Goal: Task Accomplishment & Management: Manage account settings

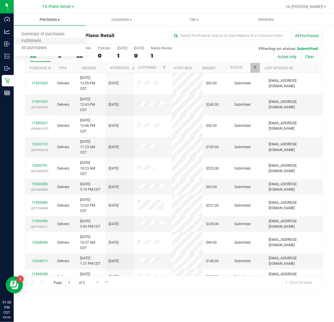
click at [52, 39] on li "Fulfillment" at bounding box center [50, 41] width 72 height 7
click at [53, 7] on span "TX Plano Retail" at bounding box center [57, 6] width 29 height 5
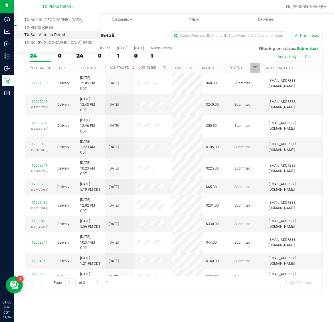
click at [53, 35] on link "TX San Antonio Retail" at bounding box center [58, 35] width 83 height 8
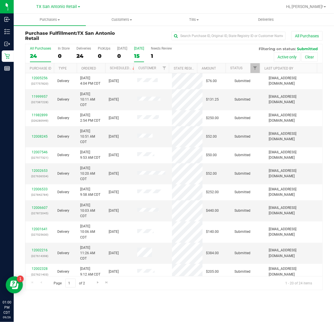
click at [144, 52] on label "Tomorrow 15" at bounding box center [139, 55] width 10 height 16
click at [0, 0] on input "Tomorrow 15" at bounding box center [0, 0] width 0 height 0
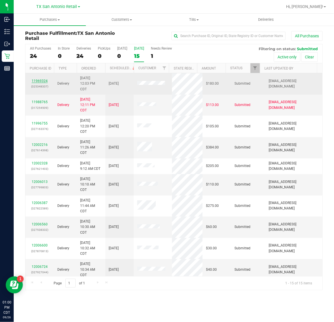
click at [43, 81] on link "11969324" at bounding box center [40, 81] width 16 height 4
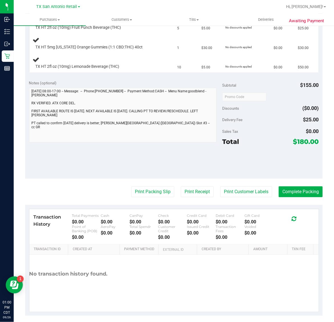
scroll to position [190, 0]
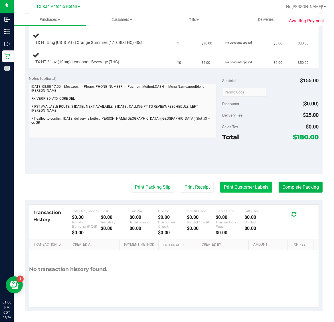
click at [251, 191] on button "Print Customer Labels" at bounding box center [246, 187] width 52 height 11
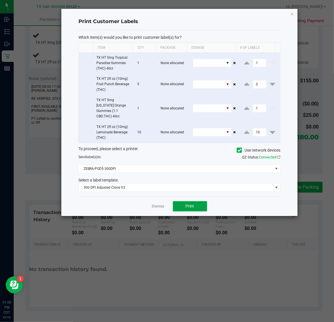
click at [193, 205] on button "Print" at bounding box center [190, 206] width 34 height 10
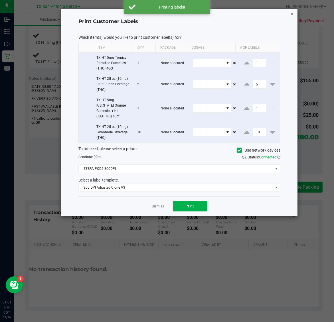
click at [293, 11] on icon "button" at bounding box center [292, 13] width 4 height 7
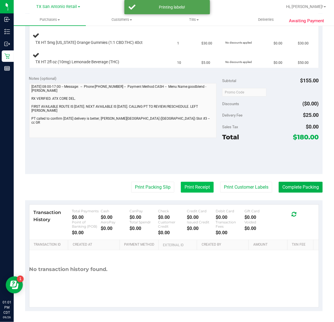
click at [185, 190] on button "Print Receipt" at bounding box center [197, 187] width 33 height 11
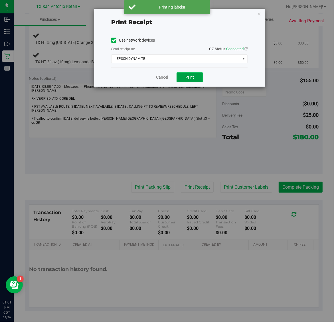
click at [188, 80] on button "Print" at bounding box center [190, 77] width 26 height 10
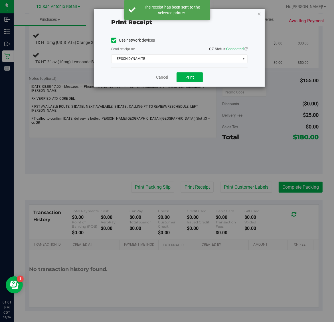
click at [260, 13] on icon "button" at bounding box center [259, 13] width 4 height 7
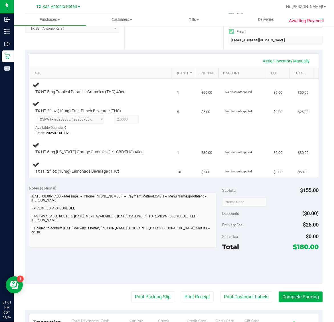
scroll to position [83, 0]
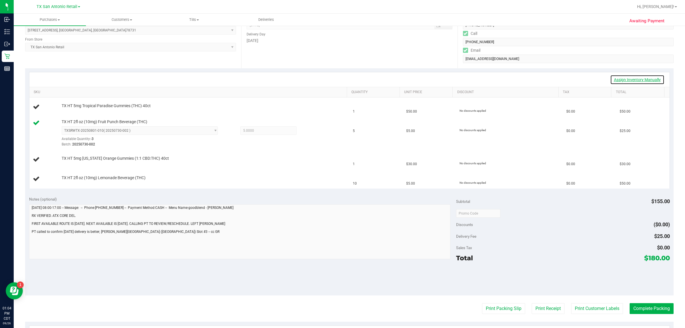
drag, startPoint x: 618, startPoint y: 77, endPoint x: 578, endPoint y: 87, distance: 40.9
click at [334, 77] on link "Assign Inventory Manually" at bounding box center [637, 80] width 54 height 10
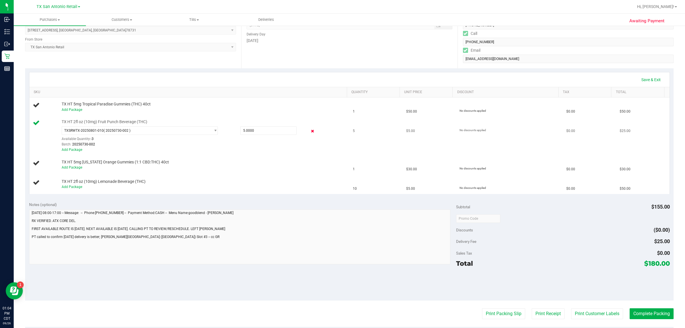
click at [310, 131] on icon at bounding box center [313, 131] width 6 height 7
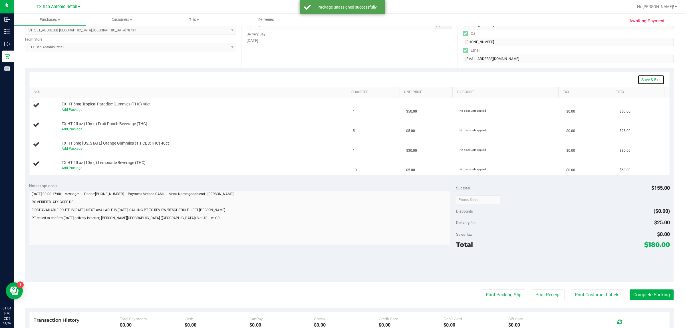
click at [334, 78] on link "Save & Exit" at bounding box center [650, 80] width 27 height 10
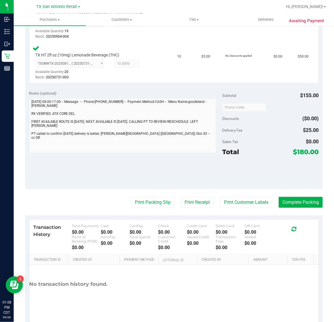
scroll to position [265, 0]
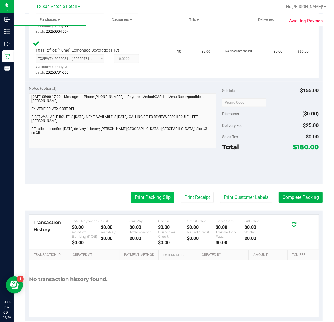
click at [149, 199] on button "Print Packing Slip" at bounding box center [152, 197] width 43 height 11
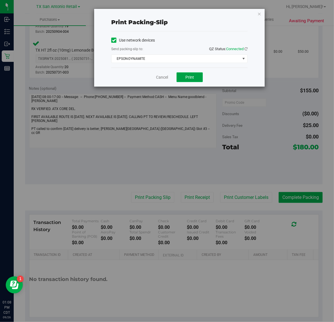
click at [189, 78] on span "Print" at bounding box center [189, 77] width 9 height 5
click at [260, 11] on icon "button" at bounding box center [259, 13] width 4 height 7
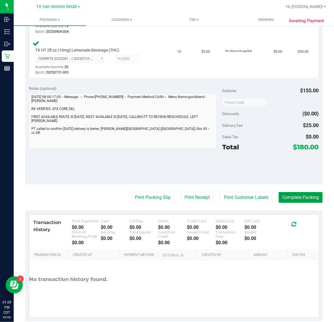
click at [295, 197] on button "Complete Packing" at bounding box center [301, 197] width 44 height 11
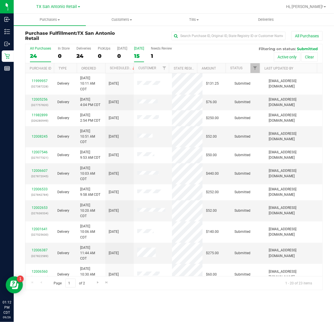
click at [144, 60] on label "Tomorrow 15" at bounding box center [139, 55] width 10 height 16
click at [0, 0] on input "Tomorrow 15" at bounding box center [0, 0] width 0 height 0
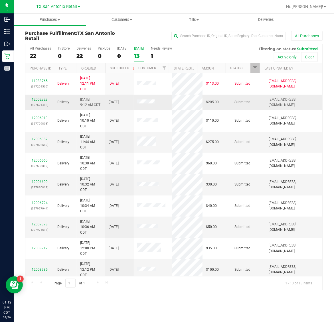
click at [41, 102] on div "12002328 (327621403)" at bounding box center [40, 102] width 22 height 11
click at [42, 99] on link "12002328" at bounding box center [40, 100] width 16 height 4
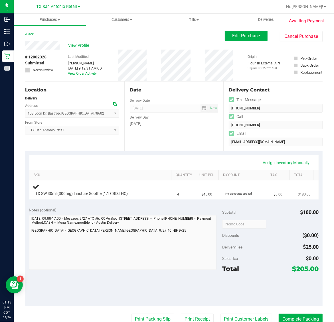
scroll to position [71, 0]
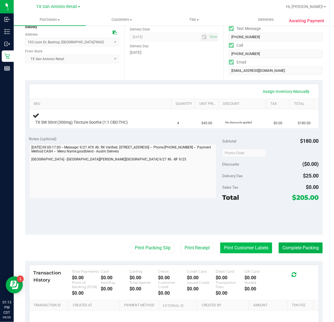
click at [240, 253] on button "Print Customer Labels" at bounding box center [246, 248] width 52 height 11
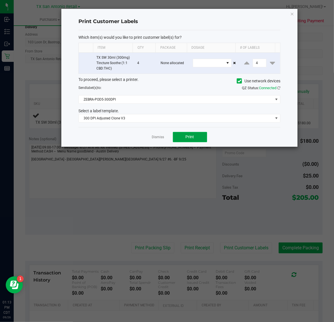
click at [182, 138] on button "Print" at bounding box center [190, 137] width 34 height 10
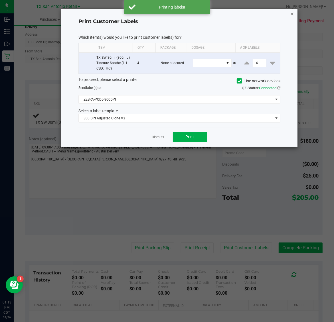
click at [293, 12] on icon "button" at bounding box center [292, 13] width 4 height 7
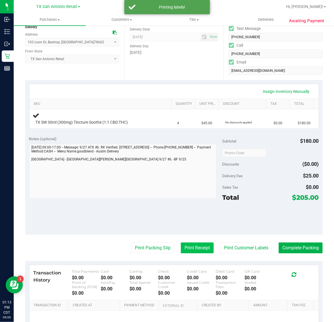
click at [190, 248] on button "Print Receipt" at bounding box center [197, 248] width 33 height 11
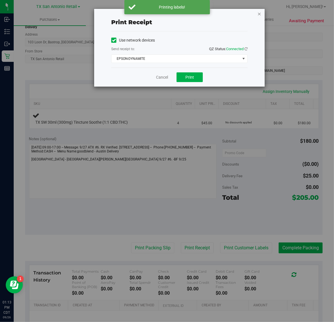
click at [259, 16] on icon "button" at bounding box center [259, 13] width 4 height 7
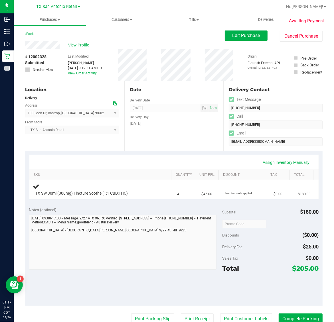
scroll to position [0, 0]
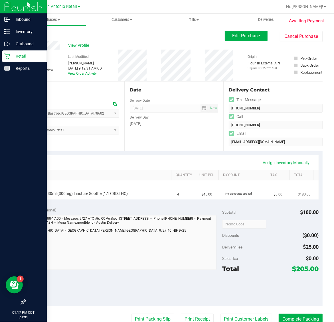
click at [11, 54] on p "Retail" at bounding box center [27, 56] width 34 height 7
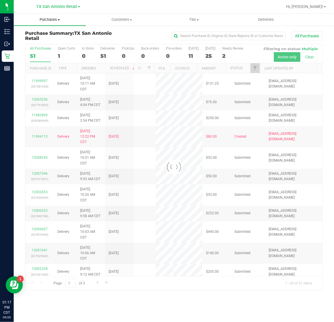
click at [54, 21] on span "Purchases" at bounding box center [50, 19] width 72 height 5
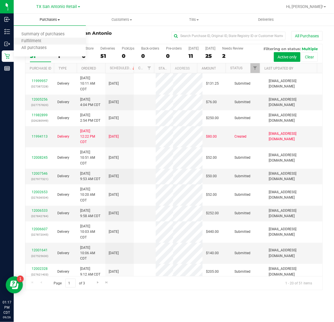
click at [56, 41] on li "Fulfillment" at bounding box center [50, 41] width 72 height 7
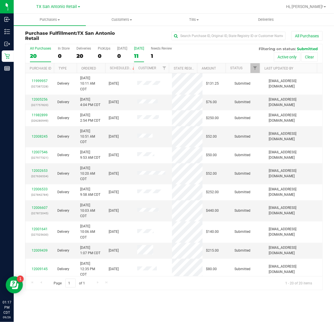
click at [137, 57] on div "11" at bounding box center [139, 56] width 10 height 7
click at [0, 0] on input "Tomorrow 11" at bounding box center [0, 0] width 0 height 0
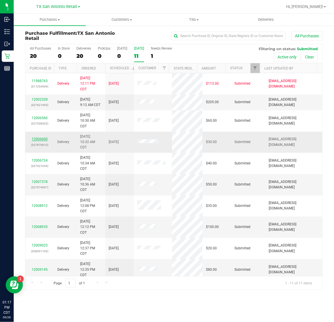
click at [42, 140] on link "12006600" at bounding box center [40, 139] width 16 height 4
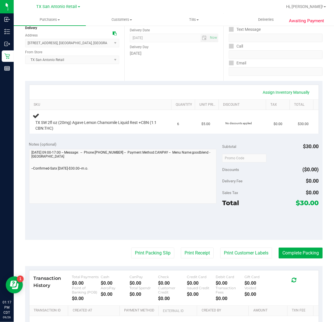
scroll to position [71, 0]
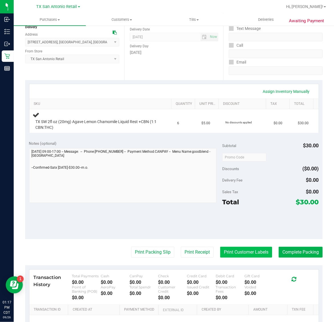
click at [229, 251] on button "Print Customer Labels" at bounding box center [246, 252] width 52 height 11
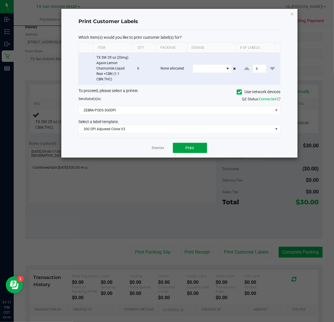
click at [194, 146] on button "Print" at bounding box center [190, 148] width 34 height 10
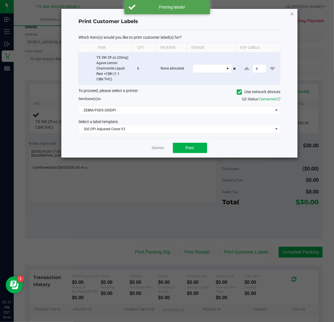
click at [290, 12] on icon "button" at bounding box center [292, 13] width 4 height 7
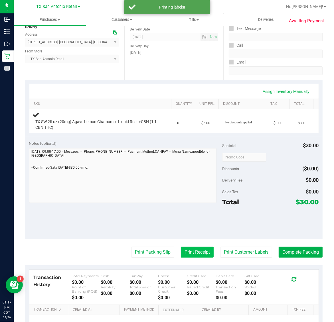
click at [187, 250] on button "Print Receipt" at bounding box center [197, 252] width 33 height 11
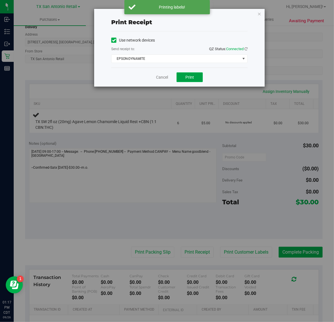
click at [189, 76] on span "Print" at bounding box center [189, 77] width 9 height 5
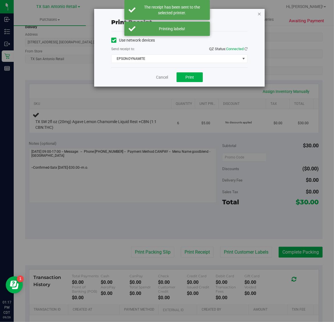
click at [259, 12] on icon "button" at bounding box center [259, 13] width 4 height 7
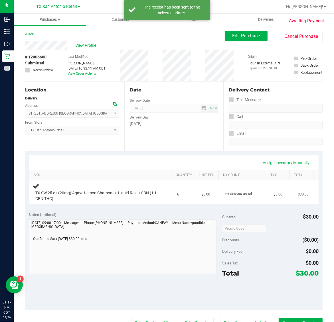
scroll to position [36, 0]
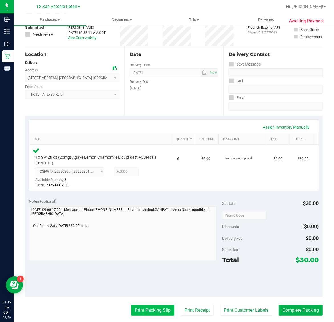
click at [150, 313] on button "Print Packing Slip" at bounding box center [152, 310] width 43 height 11
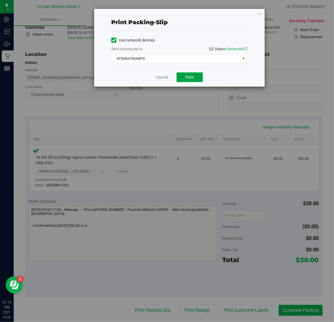
click at [187, 78] on span "Print" at bounding box center [189, 77] width 9 height 5
click at [259, 13] on icon "button" at bounding box center [259, 13] width 4 height 7
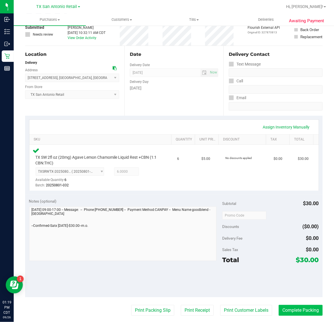
click at [293, 310] on button "Complete Packing" at bounding box center [301, 310] width 44 height 11
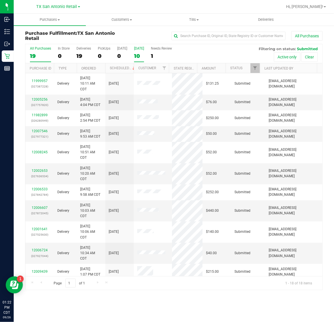
click at [142, 52] on label "Tomorrow 10" at bounding box center [139, 55] width 10 height 16
click at [0, 0] on input "Tomorrow 10" at bounding box center [0, 0] width 0 height 0
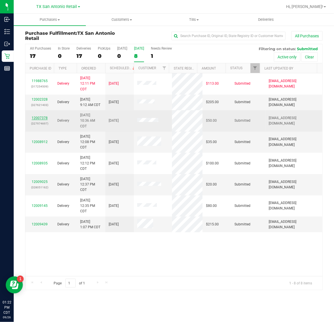
click at [45, 118] on link "12007378" at bounding box center [40, 118] width 16 height 4
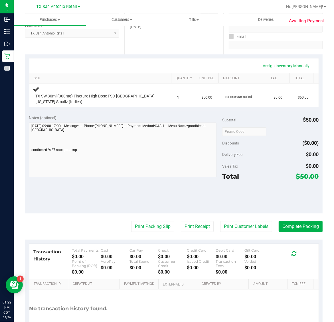
scroll to position [107, 0]
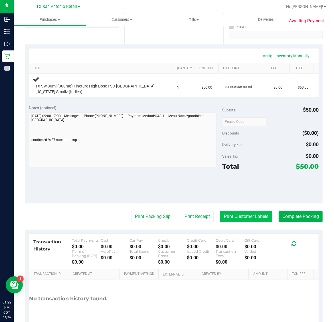
click at [238, 217] on button "Print Customer Labels" at bounding box center [246, 216] width 52 height 11
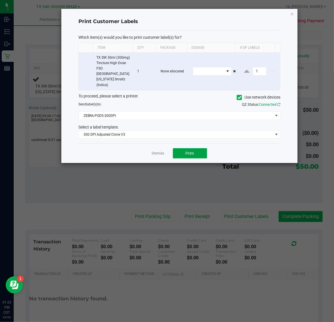
click at [191, 151] on span "Print" at bounding box center [190, 153] width 9 height 5
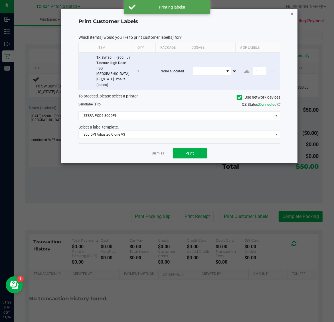
click at [292, 14] on icon "button" at bounding box center [292, 13] width 4 height 7
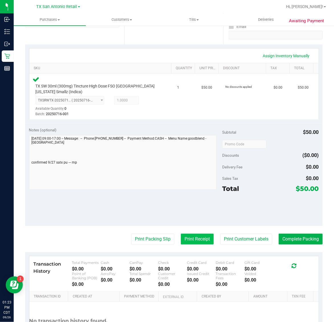
click at [195, 237] on button "Print Receipt" at bounding box center [197, 239] width 33 height 11
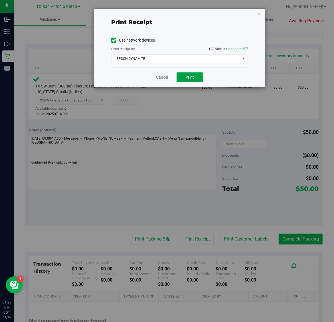
click at [191, 79] on span "Print" at bounding box center [189, 77] width 9 height 5
click at [259, 13] on icon "button" at bounding box center [259, 13] width 4 height 7
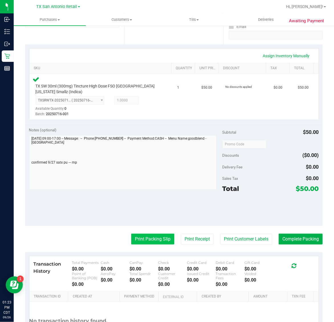
click at [153, 239] on button "Print Packing Slip" at bounding box center [152, 239] width 43 height 11
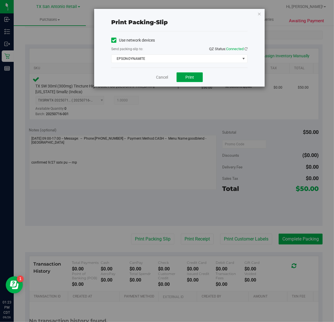
click at [197, 78] on button "Print" at bounding box center [190, 77] width 26 height 10
click at [258, 12] on icon "button" at bounding box center [259, 13] width 4 height 7
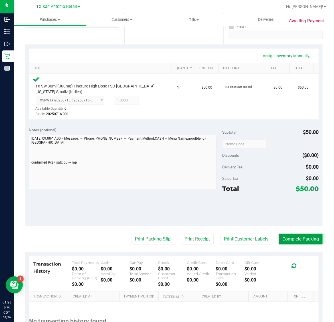
click at [295, 237] on button "Complete Packing" at bounding box center [301, 239] width 44 height 11
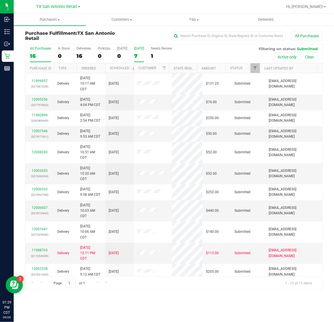
click at [141, 59] on div "7" at bounding box center [139, 56] width 10 height 7
click at [0, 0] on input "Tomorrow 7" at bounding box center [0, 0] width 0 height 0
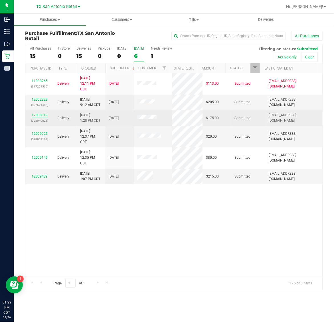
click at [39, 116] on link "12008819" at bounding box center [40, 115] width 16 height 4
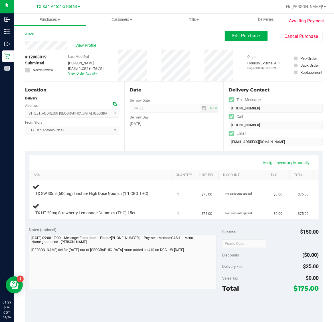
scroll to position [71, 0]
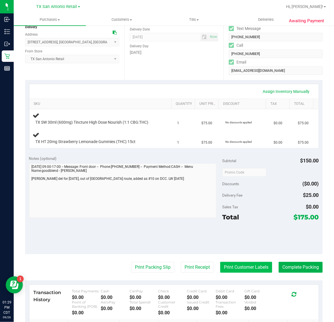
click at [240, 268] on button "Print Customer Labels" at bounding box center [246, 267] width 52 height 11
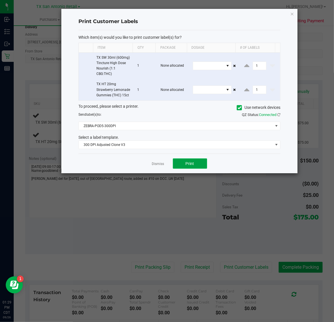
click at [188, 166] on span "Print" at bounding box center [190, 163] width 9 height 5
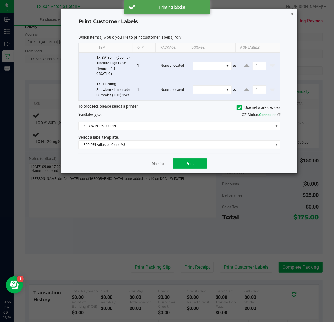
click at [292, 13] on icon "button" at bounding box center [292, 13] width 4 height 7
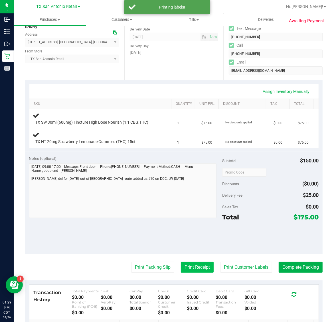
click at [194, 268] on button "Print Receipt" at bounding box center [197, 267] width 33 height 11
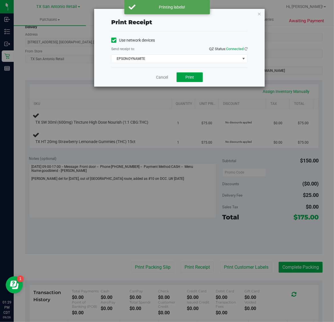
click at [190, 78] on span "Print" at bounding box center [189, 77] width 9 height 5
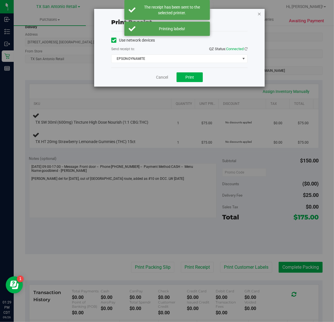
click at [259, 13] on icon "button" at bounding box center [259, 13] width 4 height 7
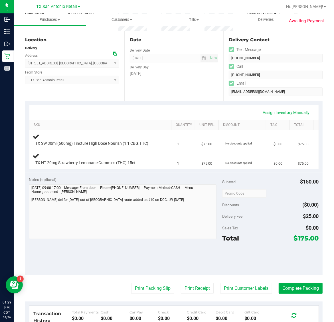
scroll to position [97, 0]
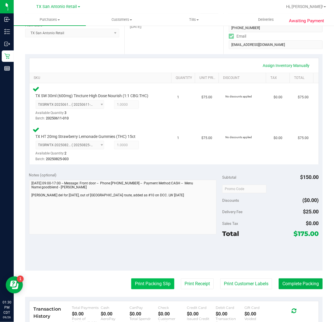
click at [163, 287] on button "Print Packing Slip" at bounding box center [152, 284] width 43 height 11
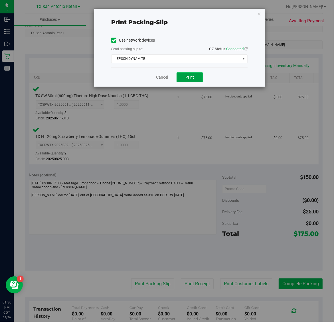
click at [187, 80] on span "Print" at bounding box center [189, 77] width 9 height 5
click at [258, 12] on icon "button" at bounding box center [259, 13] width 4 height 7
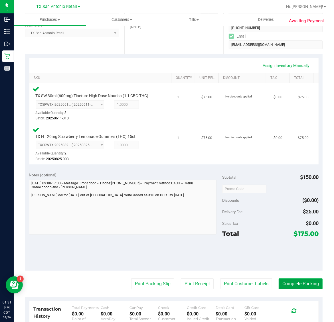
click at [297, 289] on button "Complete Packing" at bounding box center [301, 284] width 44 height 11
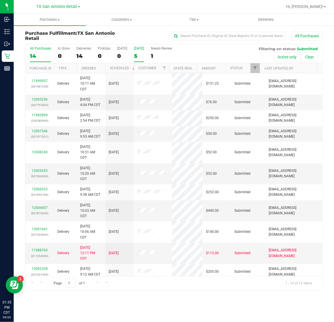
click at [134, 49] on div "[DATE]" at bounding box center [139, 49] width 10 height 4
click at [0, 0] on input "Tomorrow 5" at bounding box center [0, 0] width 0 height 0
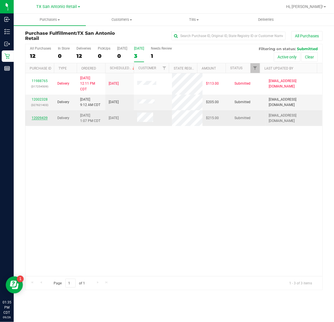
click at [42, 119] on link "12009439" at bounding box center [40, 118] width 16 height 4
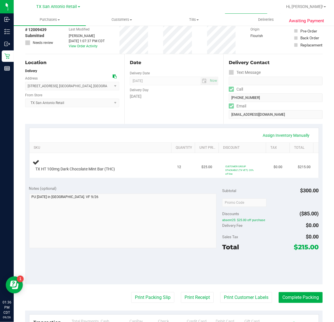
scroll to position [36, 0]
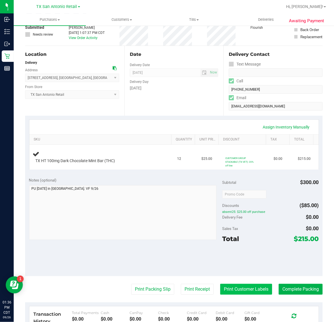
click at [251, 291] on button "Print Customer Labels" at bounding box center [246, 289] width 52 height 11
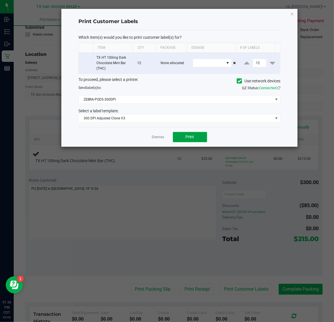
click at [197, 137] on button "Print" at bounding box center [190, 137] width 34 height 10
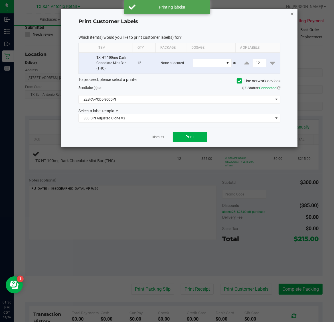
click at [293, 14] on icon "button" at bounding box center [292, 13] width 4 height 7
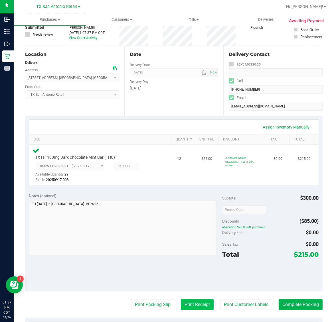
click at [193, 306] on button "Print Receipt" at bounding box center [197, 305] width 33 height 11
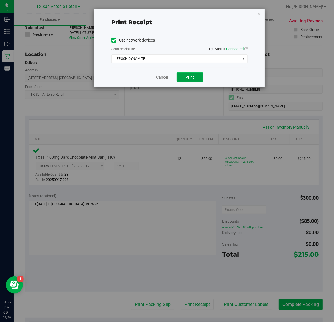
click at [191, 78] on span "Print" at bounding box center [189, 77] width 9 height 5
click at [260, 11] on icon "button" at bounding box center [259, 13] width 4 height 7
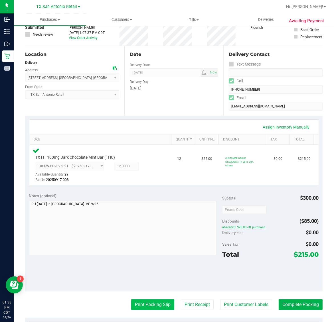
click at [147, 302] on button "Print Packing Slip" at bounding box center [152, 305] width 43 height 11
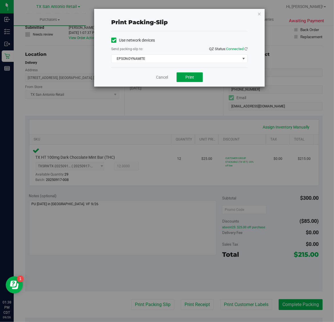
click at [183, 73] on button "Print" at bounding box center [190, 77] width 26 height 10
click at [259, 15] on icon "button" at bounding box center [259, 13] width 4 height 7
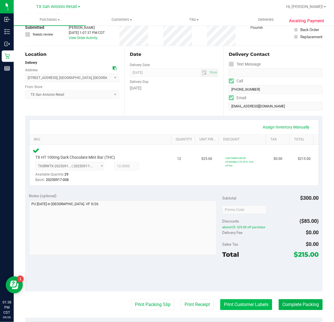
click at [246, 307] on button "Print Customer Labels" at bounding box center [246, 305] width 52 height 11
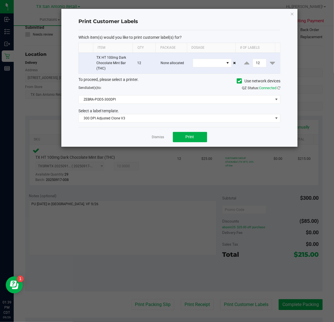
click at [149, 137] on div "Dismiss Print" at bounding box center [179, 137] width 202 height 20
click at [151, 136] on div "Dismiss Print" at bounding box center [179, 137] width 202 height 20
click at [158, 137] on link "Dismiss" at bounding box center [158, 137] width 12 height 5
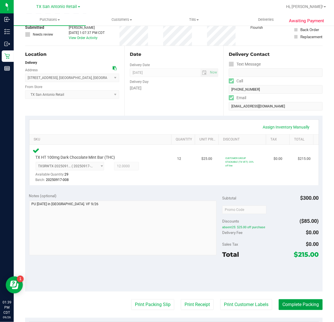
click at [294, 300] on button "Complete Packing" at bounding box center [301, 305] width 44 height 11
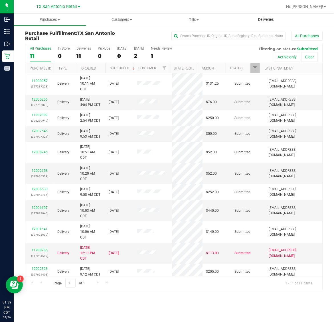
click at [265, 18] on span "Deliveries" at bounding box center [266, 19] width 31 height 5
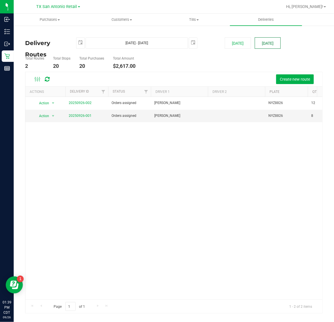
click at [270, 41] on button "[DATE]" at bounding box center [268, 42] width 26 height 11
click at [77, 117] on link "20250926-001" at bounding box center [80, 116] width 23 height 4
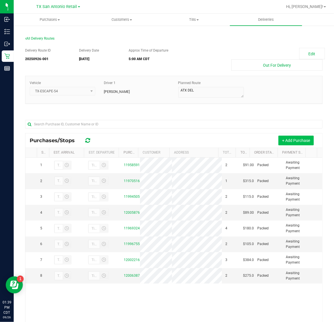
click at [286, 140] on button "+ Add Purchase" at bounding box center [295, 141] width 35 height 10
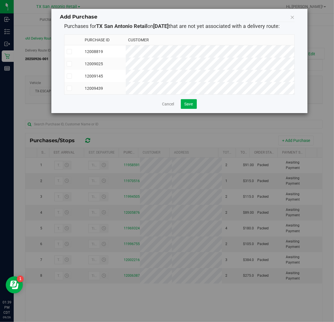
click at [126, 50] on td "12008819" at bounding box center [103, 51] width 43 height 13
click at [189, 106] on span "Save" at bounding box center [189, 104] width 9 height 5
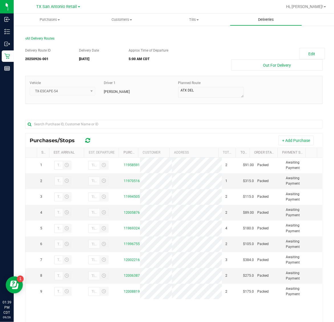
click at [268, 20] on span "Deliveries" at bounding box center [266, 19] width 31 height 5
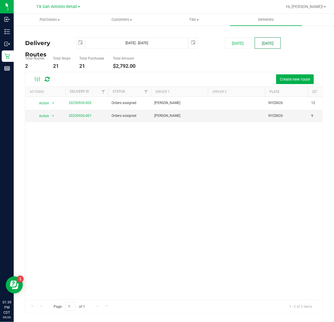
click at [270, 41] on button "[DATE]" at bounding box center [268, 42] width 26 height 11
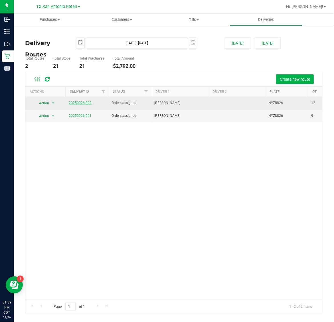
click at [79, 103] on link "20250926-002" at bounding box center [80, 103] width 23 height 4
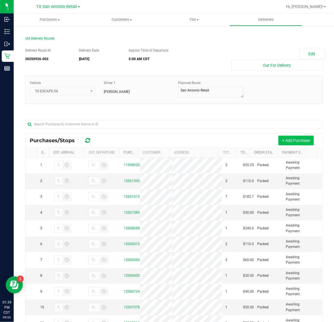
click at [287, 142] on button "+ Add Purchase" at bounding box center [295, 141] width 35 height 10
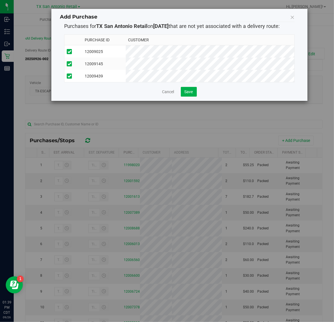
click at [181, 97] on div "Cancel Save" at bounding box center [179, 92] width 231 height 10
click at [189, 94] on span "Save" at bounding box center [189, 92] width 9 height 5
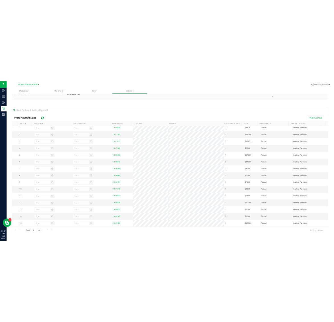
scroll to position [59, 0]
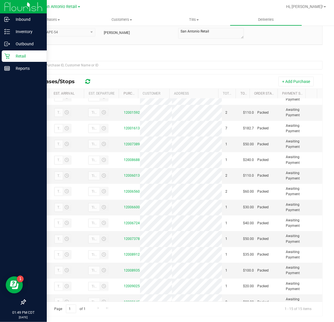
click at [22, 54] on p "Retail" at bounding box center [27, 56] width 34 height 7
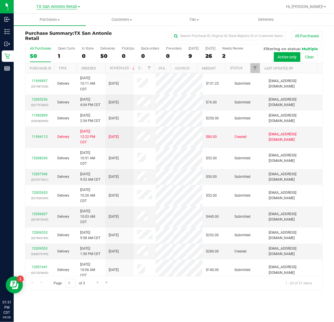
click at [43, 7] on span "TX San Antonio Retail" at bounding box center [57, 6] width 41 height 5
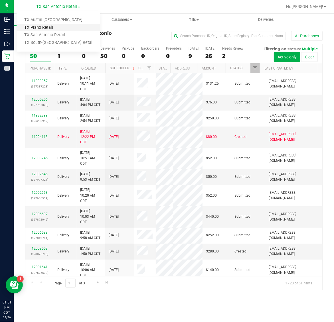
click at [46, 24] on link "TX Plano Retail" at bounding box center [58, 28] width 83 height 8
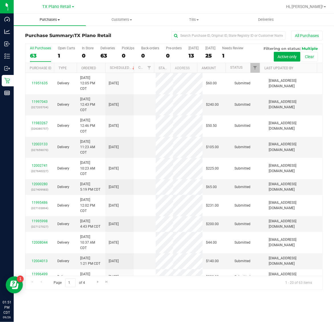
click at [48, 19] on span "Purchases" at bounding box center [50, 19] width 72 height 5
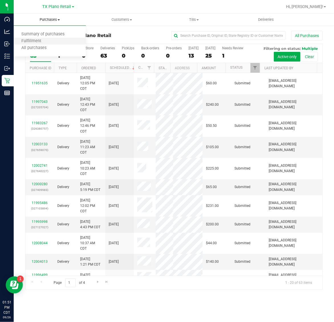
click at [48, 38] on li "Fulfillment" at bounding box center [50, 41] width 72 height 7
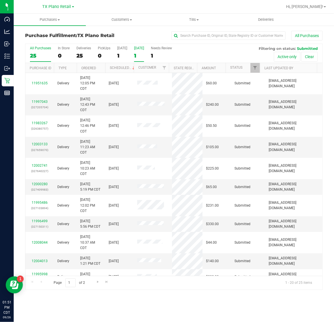
click at [143, 53] on div "1" at bounding box center [139, 55] width 10 height 7
click at [0, 0] on input "Tomorrow 1" at bounding box center [0, 0] width 0 height 0
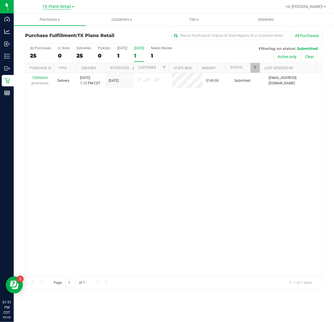
click at [49, 8] on span "TX Plano Retail" at bounding box center [57, 6] width 29 height 5
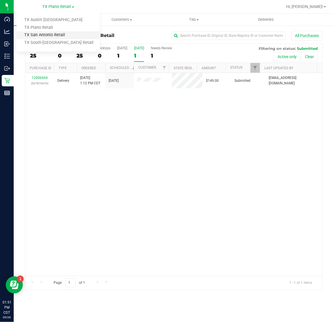
click at [50, 36] on link "TX San Antonio Retail" at bounding box center [58, 35] width 83 height 8
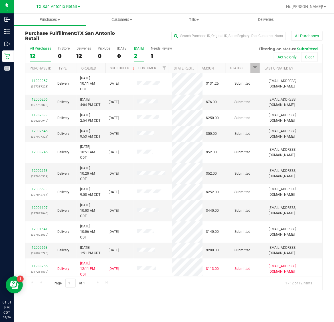
click at [142, 51] on label "Tomorrow 2" at bounding box center [139, 55] width 10 height 16
click at [0, 0] on input "Tomorrow 2" at bounding box center [0, 0] width 0 height 0
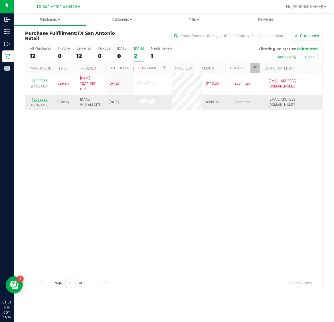
click at [41, 100] on link "12002328" at bounding box center [40, 100] width 16 height 4
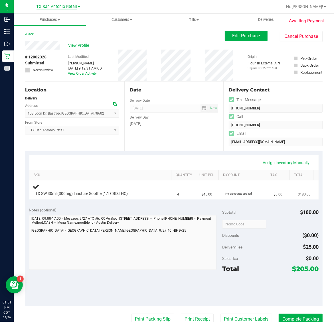
click at [50, 6] on span "TX San Antonio Retail" at bounding box center [57, 6] width 41 height 5
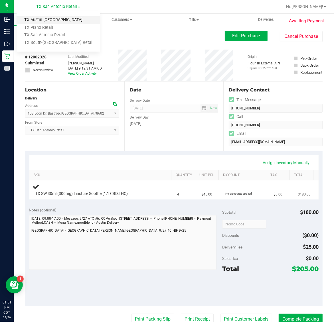
click at [50, 20] on link "TX Austin DC" at bounding box center [58, 20] width 83 height 8
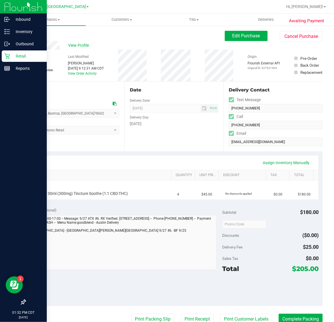
click at [9, 56] on icon at bounding box center [7, 56] width 6 height 6
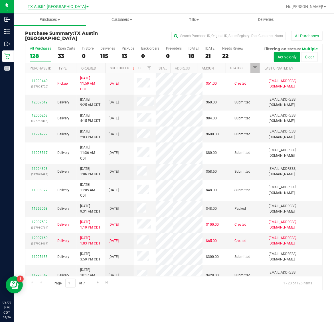
click at [51, 9] on span "TX Austin DC" at bounding box center [57, 6] width 58 height 5
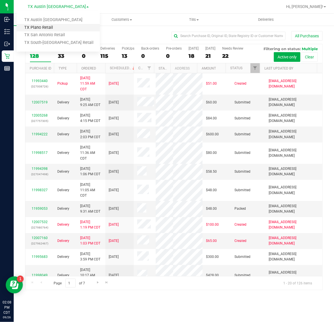
click at [45, 27] on link "TX Plano Retail" at bounding box center [58, 28] width 83 height 8
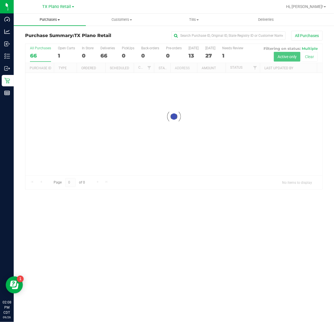
click at [47, 20] on span "Purchases" at bounding box center [50, 19] width 72 height 5
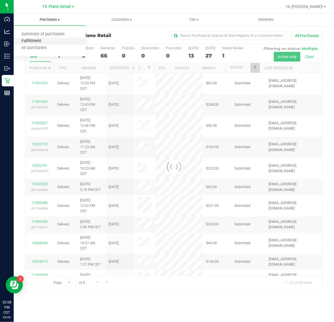
click at [46, 42] on span "Fulfillment" at bounding box center [31, 41] width 35 height 5
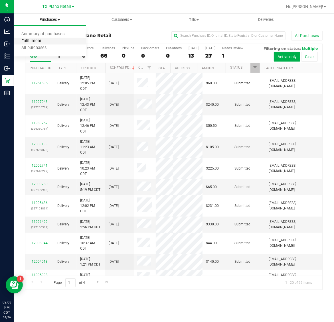
click at [48, 41] on span "Fulfillment" at bounding box center [31, 41] width 35 height 5
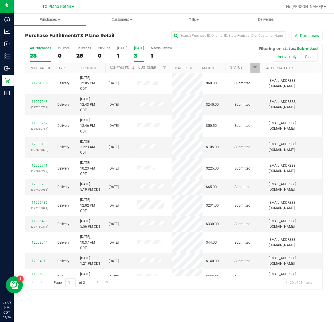
click at [138, 55] on div "3" at bounding box center [139, 55] width 10 height 7
click at [0, 0] on input "Tomorrow 3" at bounding box center [0, 0] width 0 height 0
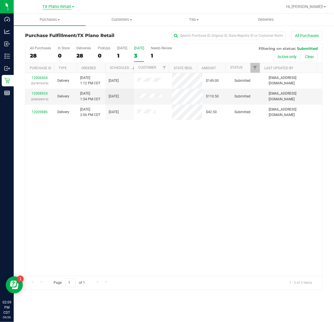
click at [49, 6] on span "TX Plano Retail" at bounding box center [57, 6] width 29 height 5
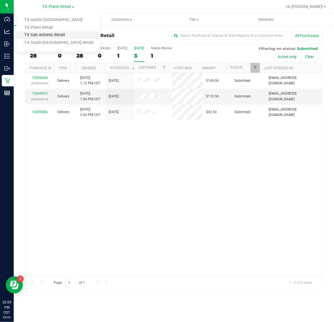
click at [49, 35] on link "TX San Antonio Retail" at bounding box center [58, 35] width 83 height 8
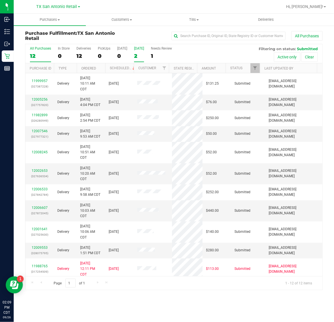
click at [138, 51] on label "Tomorrow 2" at bounding box center [139, 55] width 10 height 16
click at [0, 0] on input "Tomorrow 2" at bounding box center [0, 0] width 0 height 0
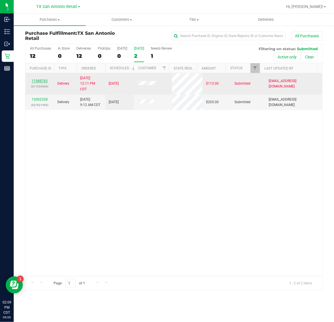
click at [43, 80] on link "11988765" at bounding box center [40, 81] width 16 height 4
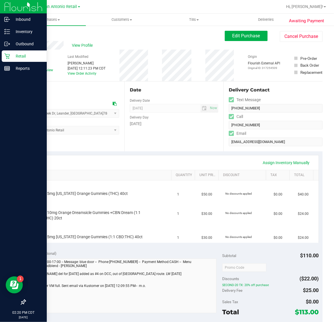
click at [2, 59] on div "Retail" at bounding box center [24, 56] width 45 height 11
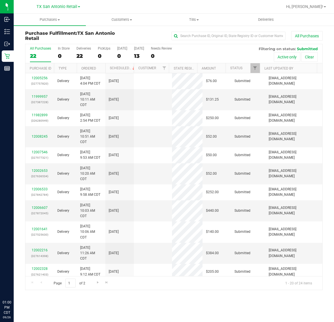
click at [138, 51] on label "[DATE] 13" at bounding box center [139, 55] width 10 height 16
click at [0, 0] on input "[DATE] 13" at bounding box center [0, 0] width 0 height 0
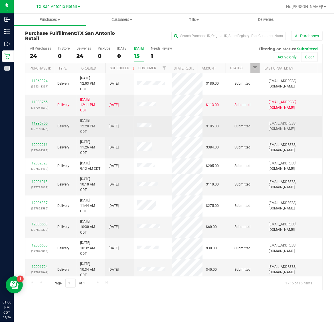
click at [37, 125] on link "11996755" at bounding box center [40, 124] width 16 height 4
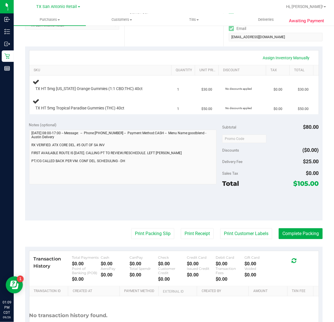
scroll to position [107, 0]
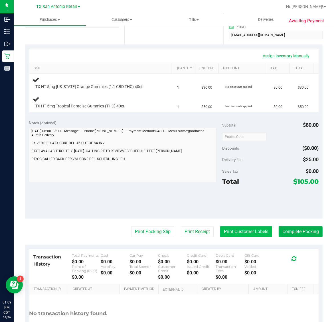
click at [253, 231] on button "Print Customer Labels" at bounding box center [246, 232] width 52 height 11
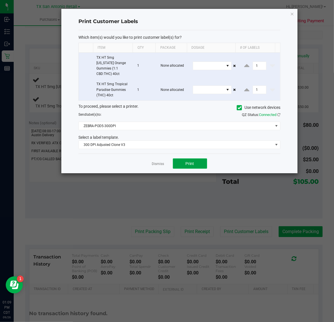
click at [191, 161] on button "Print" at bounding box center [190, 164] width 34 height 10
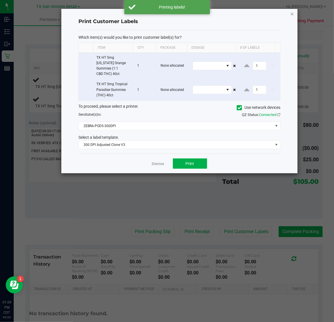
click at [292, 13] on icon "button" at bounding box center [292, 13] width 4 height 7
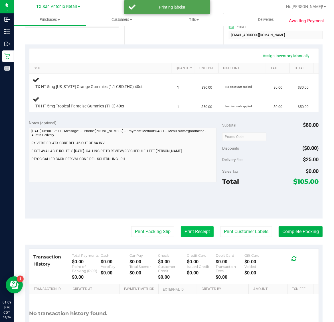
click at [191, 229] on button "Print Receipt" at bounding box center [197, 232] width 33 height 11
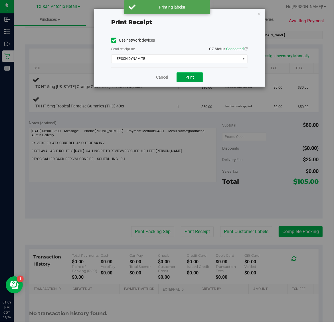
click at [198, 78] on button "Print" at bounding box center [190, 77] width 26 height 10
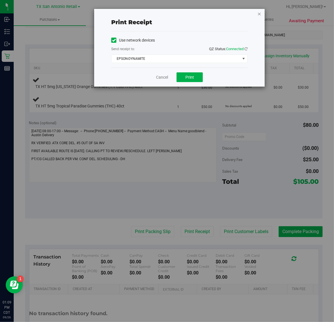
click at [259, 13] on icon "button" at bounding box center [259, 13] width 4 height 7
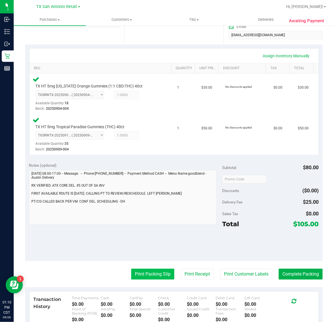
click at [155, 270] on button "Print Packing Slip" at bounding box center [152, 274] width 43 height 11
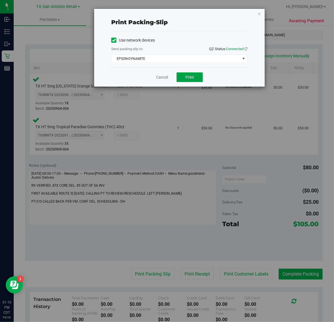
click at [190, 76] on span "Print" at bounding box center [189, 77] width 9 height 5
click at [260, 13] on icon "button" at bounding box center [259, 13] width 4 height 7
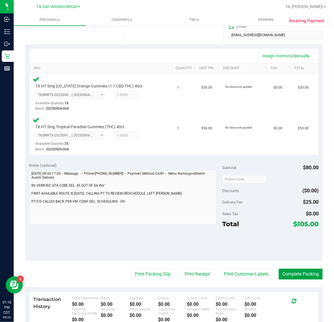
click at [302, 274] on button "Complete Packing" at bounding box center [301, 274] width 44 height 11
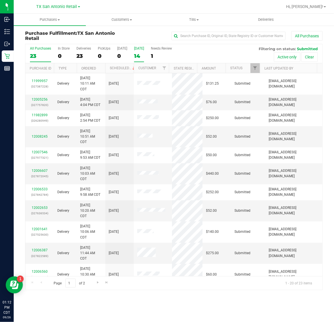
click at [143, 55] on div "14" at bounding box center [139, 56] width 10 height 7
click at [0, 0] on input "Tomorrow 14" at bounding box center [0, 0] width 0 height 0
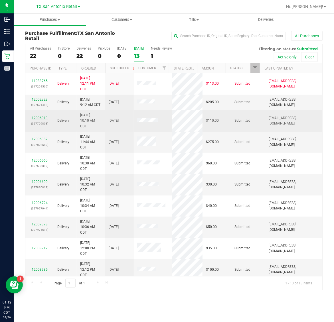
click at [41, 118] on link "12006013" at bounding box center [40, 118] width 16 height 4
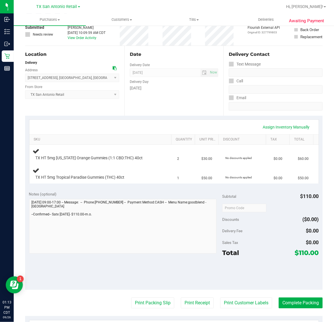
scroll to position [71, 0]
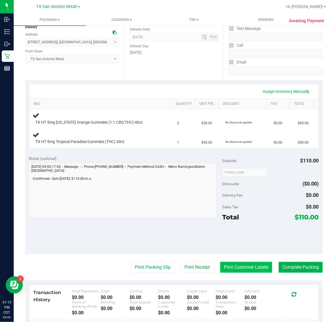
click at [251, 269] on button "Print Customer Labels" at bounding box center [246, 267] width 52 height 11
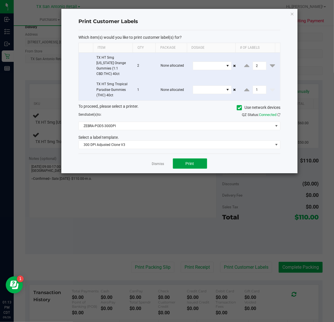
click at [192, 161] on span "Print" at bounding box center [190, 163] width 9 height 5
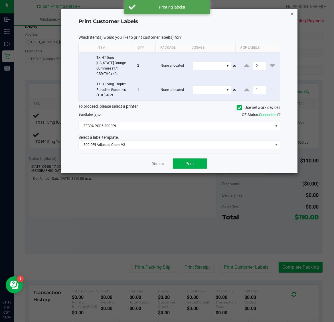
click at [292, 13] on icon "button" at bounding box center [292, 13] width 4 height 7
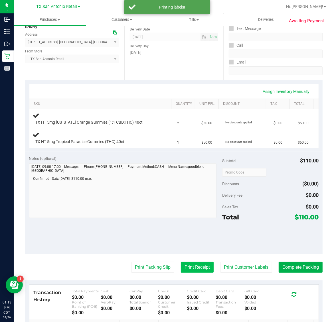
click at [185, 268] on button "Print Receipt" at bounding box center [197, 267] width 33 height 11
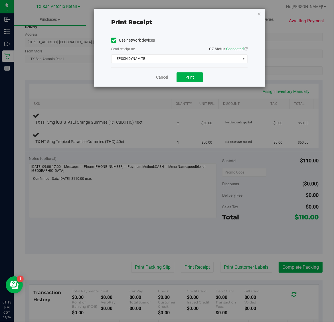
click at [260, 11] on icon "button" at bounding box center [259, 13] width 4 height 7
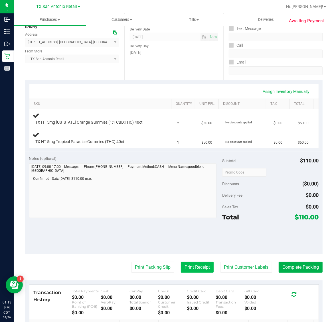
click at [196, 272] on button "Print Receipt" at bounding box center [197, 267] width 33 height 11
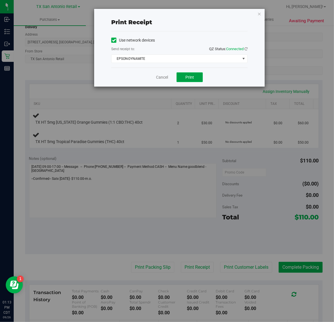
click at [191, 80] on span "Print" at bounding box center [189, 77] width 9 height 5
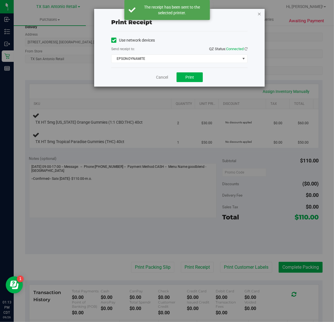
click at [260, 12] on icon "button" at bounding box center [259, 13] width 4 height 7
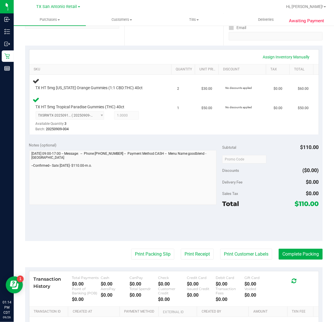
scroll to position [116, 0]
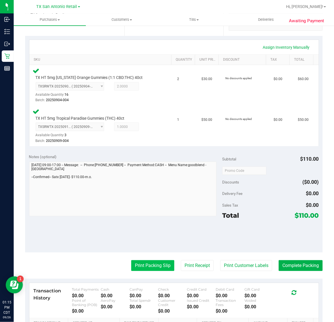
click at [148, 267] on button "Print Packing Slip" at bounding box center [152, 265] width 43 height 11
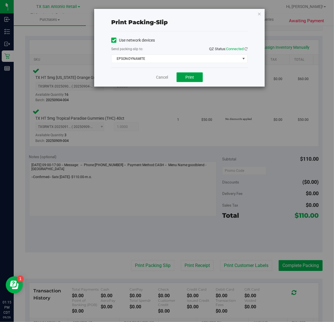
click at [193, 75] on button "Print" at bounding box center [190, 77] width 26 height 10
click at [259, 15] on icon "button" at bounding box center [259, 13] width 4 height 7
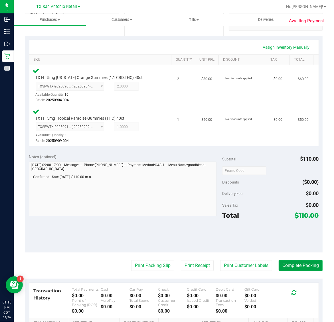
click at [303, 267] on button "Complete Packing" at bounding box center [301, 265] width 44 height 11
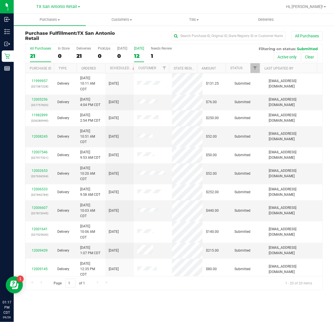
click at [140, 55] on div "12" at bounding box center [139, 56] width 10 height 7
click at [0, 0] on input "Tomorrow 12" at bounding box center [0, 0] width 0 height 0
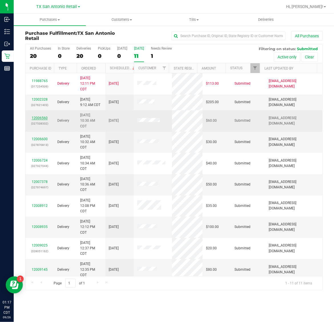
click at [42, 119] on link "12006560" at bounding box center [40, 118] width 16 height 4
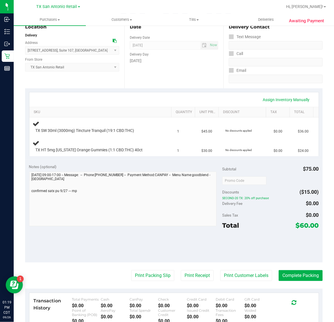
scroll to position [71, 0]
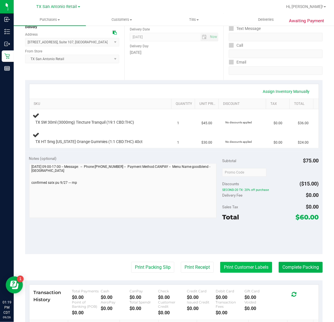
click at [253, 270] on button "Print Customer Labels" at bounding box center [246, 267] width 52 height 11
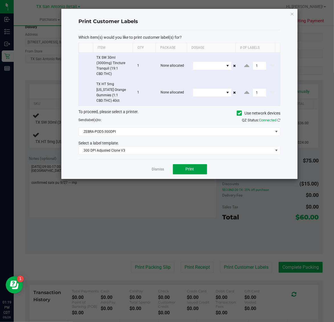
click at [193, 167] on span "Print" at bounding box center [190, 169] width 9 height 5
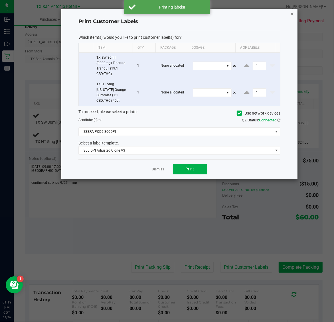
click at [292, 13] on icon "button" at bounding box center [292, 13] width 4 height 7
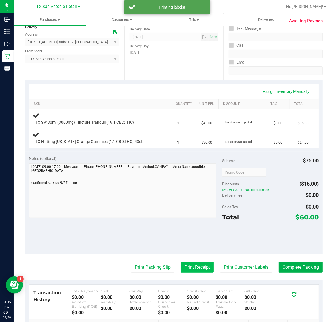
click at [190, 266] on button "Print Receipt" at bounding box center [197, 267] width 33 height 11
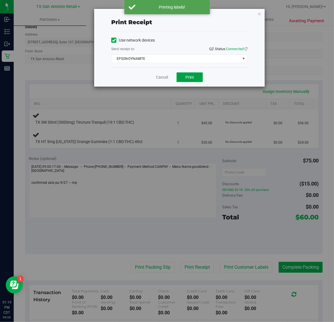
click at [187, 77] on span "Print" at bounding box center [189, 77] width 9 height 5
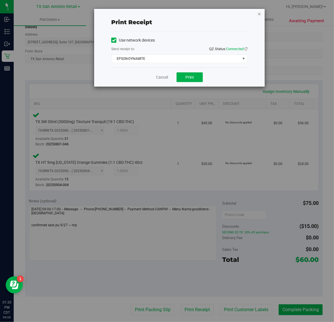
click at [259, 14] on icon "button" at bounding box center [259, 13] width 4 height 7
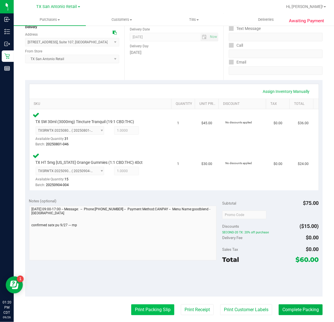
click at [150, 312] on button "Print Packing Slip" at bounding box center [152, 310] width 43 height 11
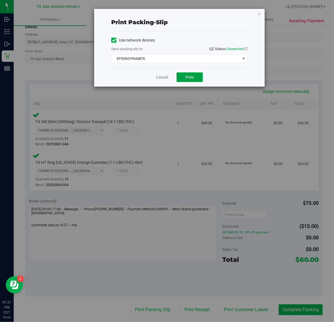
click at [192, 80] on span "Print" at bounding box center [189, 77] width 9 height 5
click at [259, 15] on icon "button" at bounding box center [259, 13] width 4 height 7
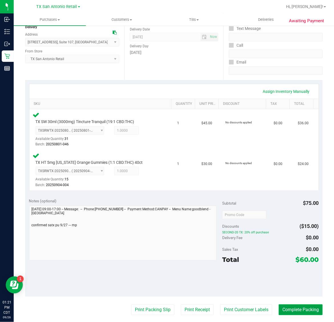
click at [298, 312] on button "Complete Packing" at bounding box center [301, 310] width 44 height 11
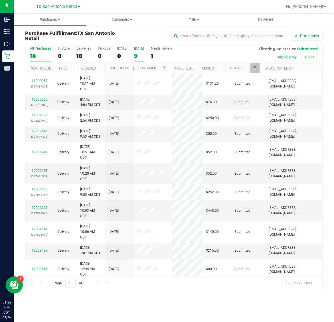
click at [136, 56] on div "9" at bounding box center [139, 56] width 10 height 7
click at [0, 0] on input "Tomorrow 9" at bounding box center [0, 0] width 0 height 0
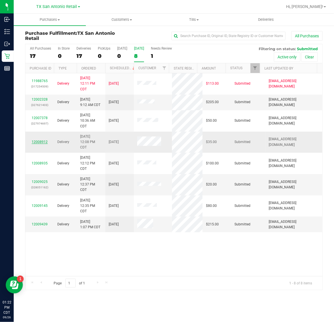
click at [42, 143] on link "12008912" at bounding box center [40, 142] width 16 height 4
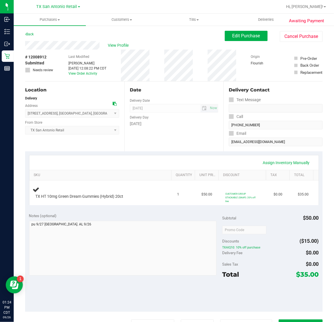
scroll to position [71, 0]
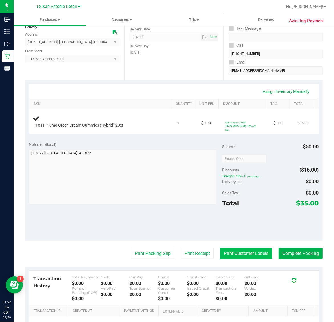
click at [248, 253] on button "Print Customer Labels" at bounding box center [246, 254] width 52 height 11
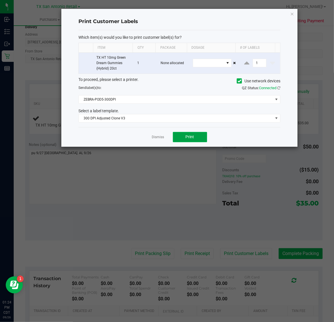
click at [187, 136] on span "Print" at bounding box center [190, 137] width 9 height 5
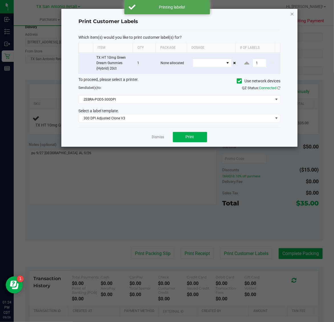
click at [292, 13] on icon "button" at bounding box center [292, 13] width 4 height 7
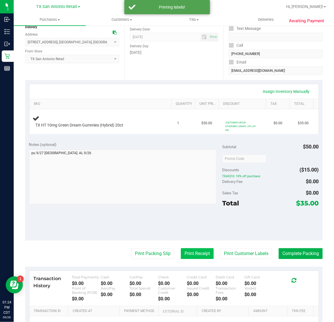
click at [188, 259] on button "Print Receipt" at bounding box center [197, 254] width 33 height 11
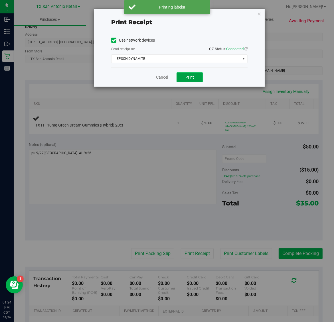
click at [192, 78] on span "Print" at bounding box center [189, 77] width 9 height 5
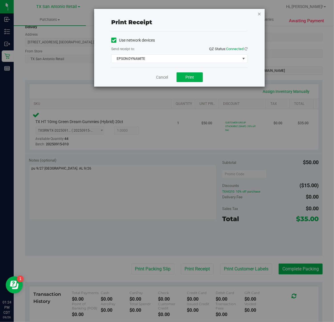
click at [258, 15] on icon "button" at bounding box center [259, 13] width 4 height 7
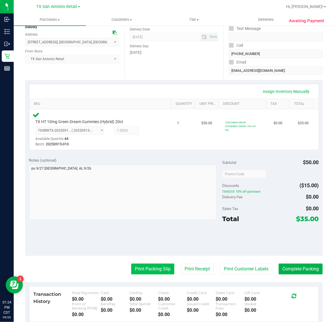
click at [155, 270] on button "Print Packing Slip" at bounding box center [152, 269] width 43 height 11
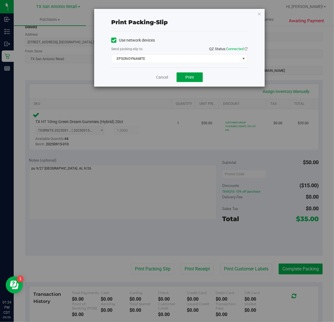
click at [196, 79] on button "Print" at bounding box center [190, 77] width 26 height 10
click at [258, 14] on icon "button" at bounding box center [259, 13] width 4 height 7
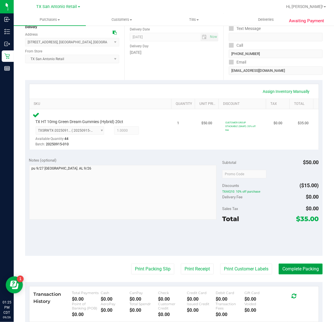
click at [295, 266] on button "Complete Packing" at bounding box center [301, 269] width 44 height 11
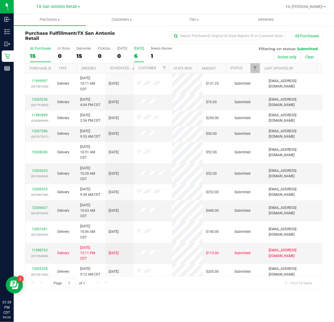
click at [137, 52] on label "Tomorrow 6" at bounding box center [139, 55] width 10 height 16
click at [0, 0] on input "Tomorrow 6" at bounding box center [0, 0] width 0 height 0
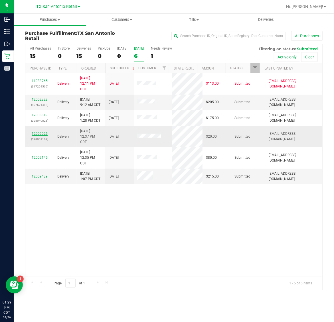
click at [37, 133] on link "12009025" at bounding box center [40, 134] width 16 height 4
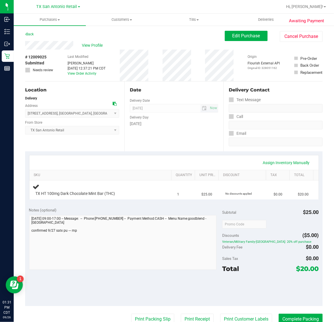
scroll to position [71, 0]
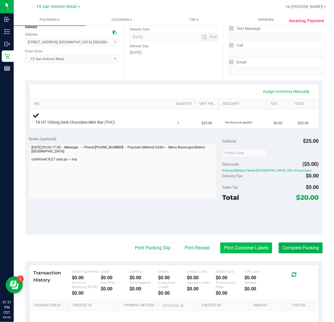
click at [242, 247] on button "Print Customer Labels" at bounding box center [246, 248] width 52 height 11
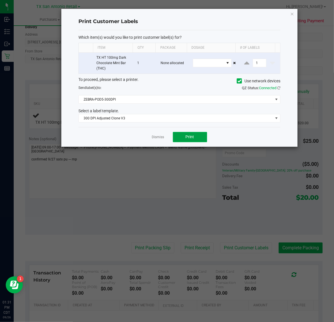
click at [192, 137] on span "Print" at bounding box center [190, 137] width 9 height 5
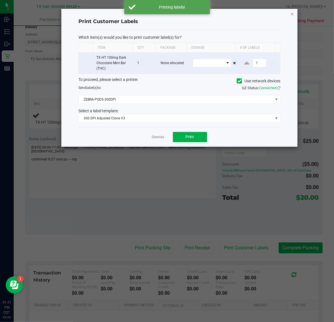
click at [292, 15] on icon "button" at bounding box center [292, 13] width 4 height 7
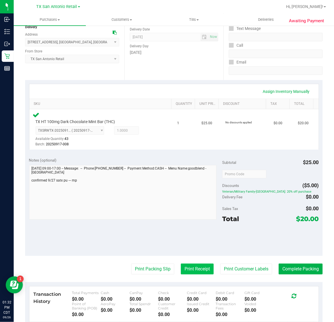
click at [199, 270] on button "Print Receipt" at bounding box center [197, 269] width 33 height 11
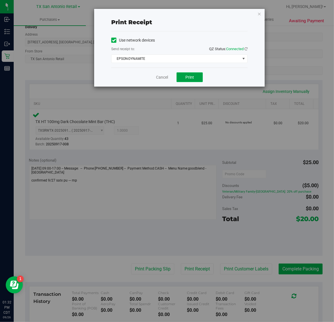
click at [190, 77] on span "Print" at bounding box center [189, 77] width 9 height 5
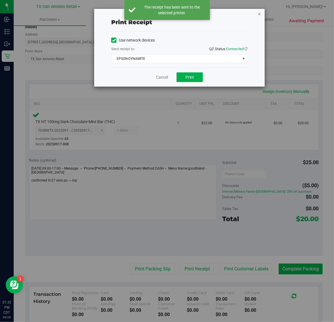
click at [257, 13] on icon "button" at bounding box center [259, 13] width 4 height 7
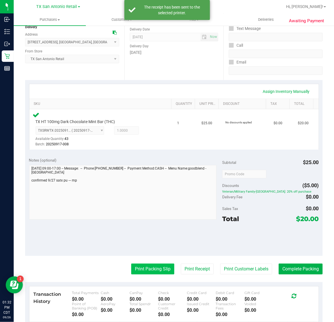
click at [134, 269] on button "Print Packing Slip" at bounding box center [152, 269] width 43 height 11
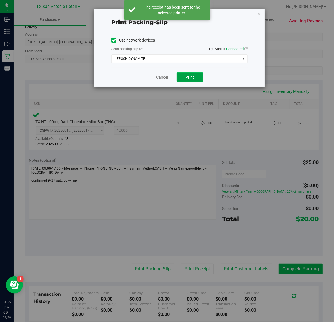
click at [192, 77] on span "Print" at bounding box center [189, 77] width 9 height 5
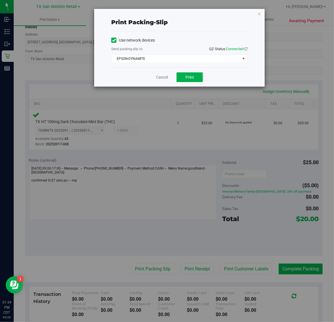
drag, startPoint x: 260, startPoint y: 11, endPoint x: 300, endPoint y: 184, distance: 177.7
click at [260, 11] on icon "button" at bounding box center [259, 13] width 4 height 7
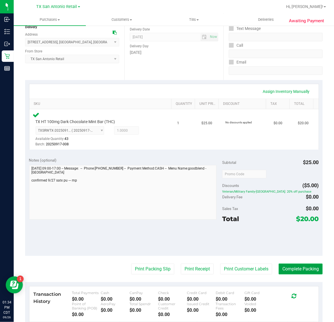
click at [290, 267] on button "Complete Packing" at bounding box center [301, 269] width 44 height 11
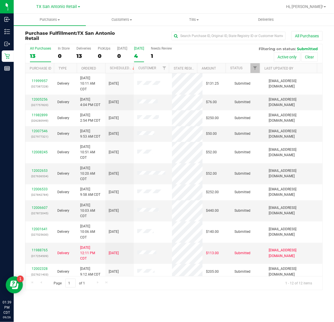
click at [135, 52] on label "Tomorrow 4" at bounding box center [139, 55] width 10 height 16
click at [0, 0] on input "Tomorrow 4" at bounding box center [0, 0] width 0 height 0
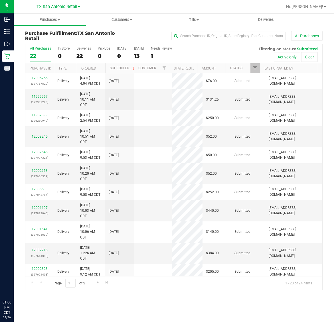
click at [141, 56] on div "13" at bounding box center [139, 56] width 10 height 7
click at [0, 0] on input "[DATE] 13" at bounding box center [0, 0] width 0 height 0
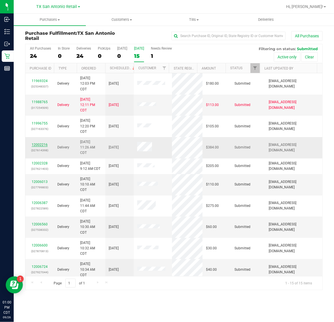
click at [41, 147] on link "12002216" at bounding box center [40, 145] width 16 height 4
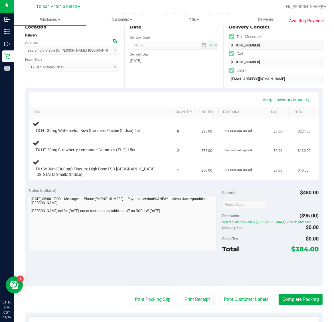
scroll to position [110, 0]
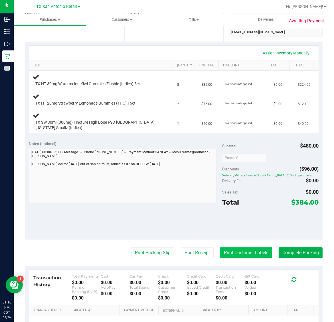
click at [240, 253] on button "Print Customer Labels" at bounding box center [246, 253] width 52 height 11
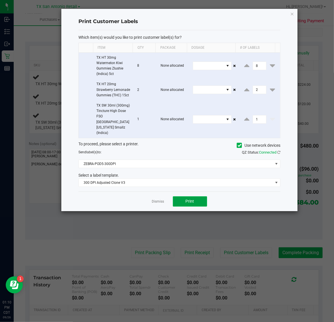
click at [195, 198] on button "Print" at bounding box center [190, 202] width 34 height 10
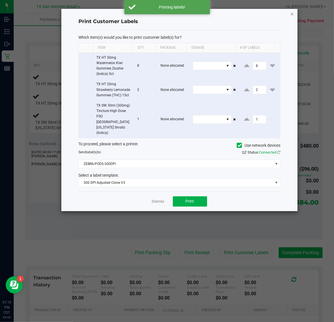
click at [292, 15] on icon "button" at bounding box center [292, 13] width 4 height 7
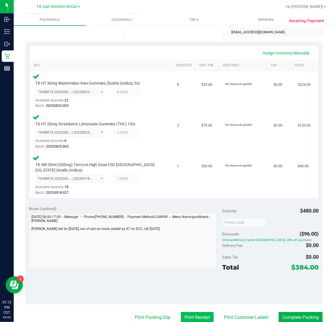
click at [198, 317] on button "Print Receipt" at bounding box center [197, 317] width 33 height 11
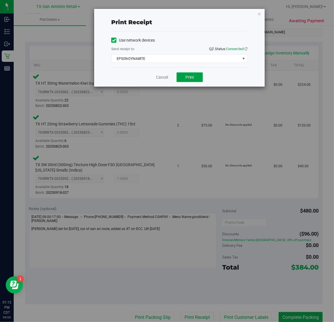
click at [181, 76] on button "Print" at bounding box center [190, 77] width 26 height 10
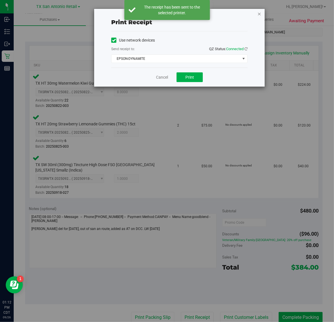
click at [259, 14] on icon "button" at bounding box center [259, 13] width 4 height 7
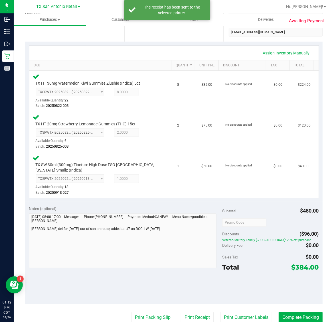
scroll to position [110, 0]
click at [159, 314] on button "Print Packing Slip" at bounding box center [152, 317] width 43 height 11
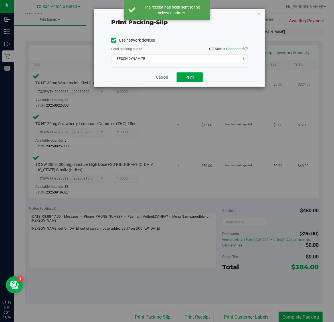
click at [187, 79] on span "Print" at bounding box center [189, 77] width 9 height 5
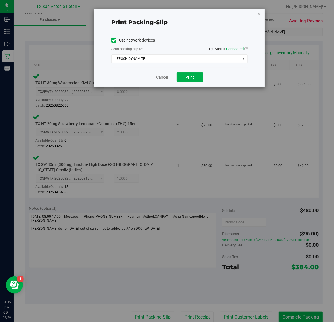
click at [259, 10] on icon "button" at bounding box center [259, 13] width 4 height 7
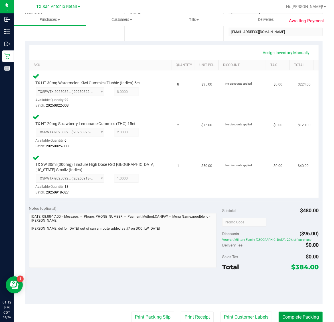
click at [297, 316] on button "Complete Packing" at bounding box center [301, 317] width 44 height 11
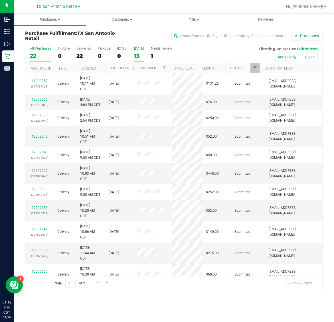
click at [141, 53] on div "13" at bounding box center [139, 56] width 10 height 7
click at [0, 0] on input "Tomorrow 13" at bounding box center [0, 0] width 0 height 0
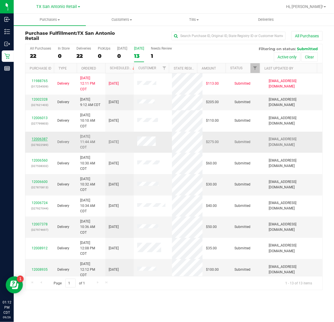
click at [41, 139] on link "12006387" at bounding box center [40, 139] width 16 height 4
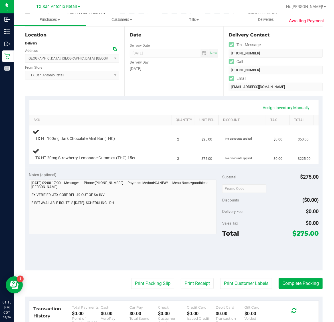
scroll to position [71, 0]
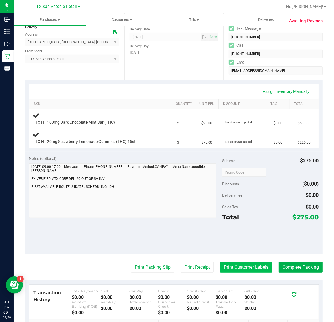
click at [254, 265] on button "Print Customer Labels" at bounding box center [246, 267] width 52 height 11
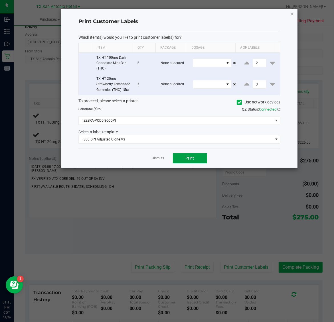
click at [191, 161] on span "Print" at bounding box center [190, 158] width 9 height 5
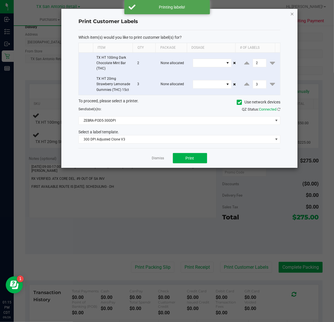
click at [292, 13] on icon "button" at bounding box center [292, 13] width 4 height 7
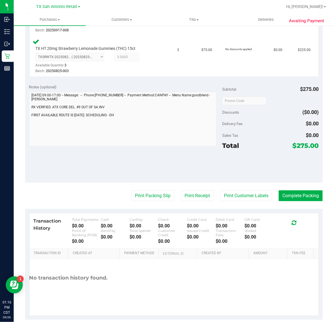
scroll to position [193, 0]
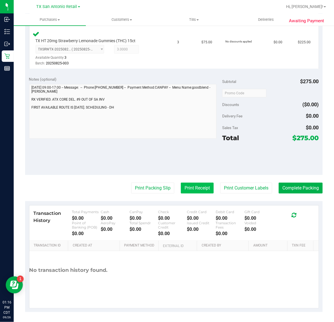
click at [192, 185] on button "Print Receipt" at bounding box center [197, 188] width 33 height 11
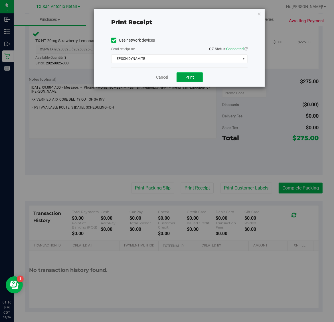
click at [187, 78] on span "Print" at bounding box center [189, 77] width 9 height 5
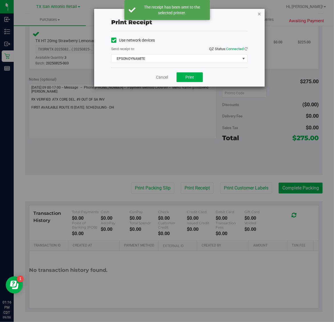
click at [257, 15] on icon "button" at bounding box center [259, 13] width 4 height 7
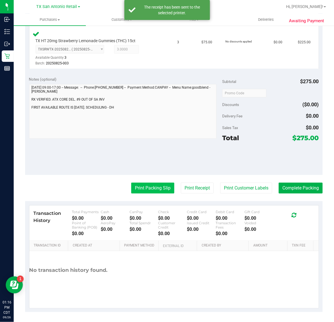
click at [144, 187] on button "Print Packing Slip" at bounding box center [152, 188] width 43 height 11
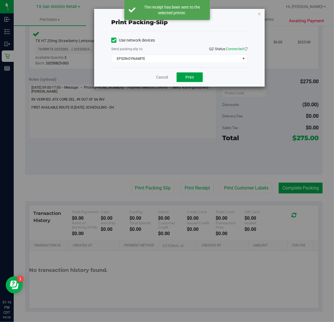
click at [190, 78] on span "Print" at bounding box center [189, 77] width 9 height 5
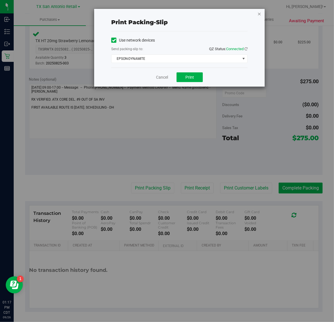
click at [260, 11] on icon "button" at bounding box center [259, 13] width 4 height 7
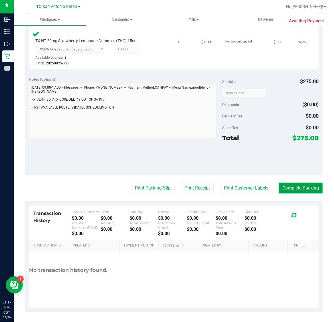
click at [299, 186] on button "Complete Packing" at bounding box center [301, 188] width 44 height 11
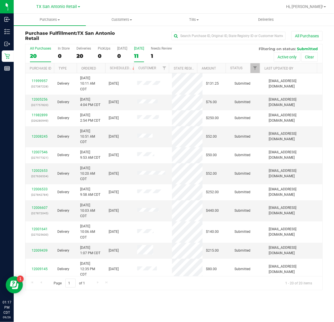
click at [143, 56] on div "11" at bounding box center [139, 56] width 10 height 7
click at [0, 0] on input "Tomorrow 11" at bounding box center [0, 0] width 0 height 0
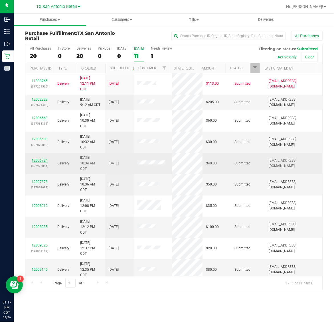
click at [43, 161] on link "12006724" at bounding box center [40, 161] width 16 height 4
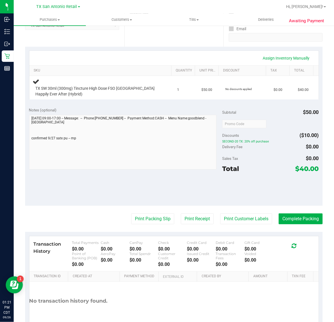
scroll to position [107, 0]
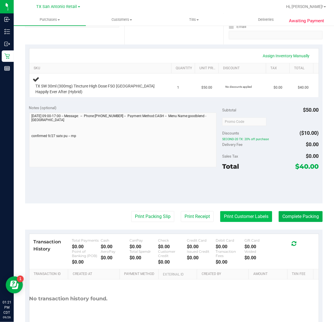
click at [241, 214] on button "Print Customer Labels" at bounding box center [246, 216] width 52 height 11
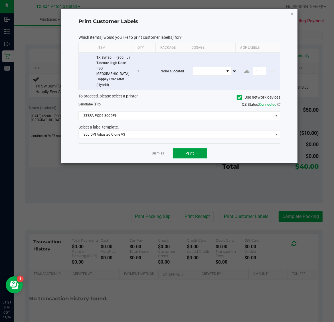
click at [191, 151] on span "Print" at bounding box center [190, 153] width 9 height 5
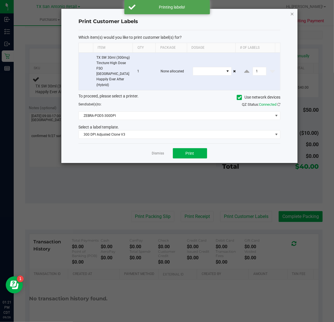
click at [292, 15] on icon "button" at bounding box center [292, 13] width 4 height 7
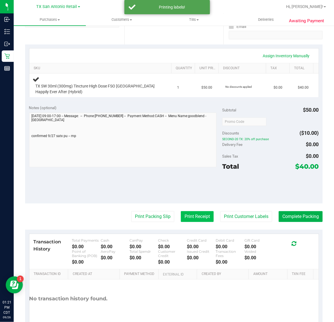
click at [189, 216] on button "Print Receipt" at bounding box center [197, 216] width 33 height 11
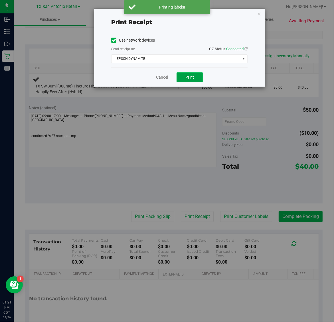
click at [193, 77] on span "Print" at bounding box center [189, 77] width 9 height 5
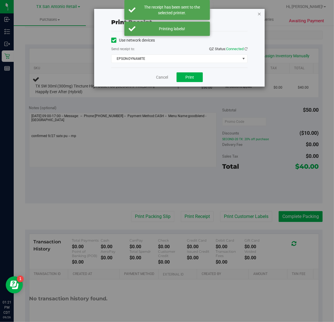
click at [260, 14] on icon "button" at bounding box center [259, 13] width 4 height 7
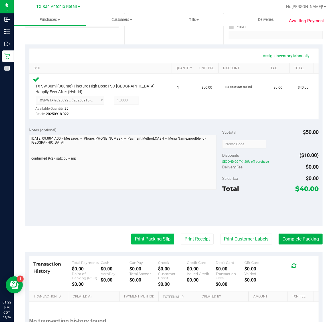
click at [144, 239] on button "Print Packing Slip" at bounding box center [152, 239] width 43 height 11
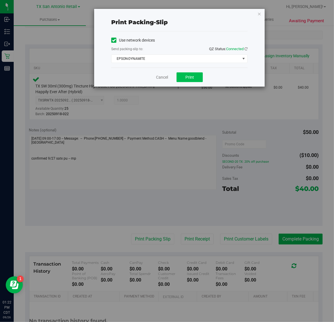
click at [190, 78] on span "Print" at bounding box center [189, 77] width 9 height 5
click at [261, 15] on icon "button" at bounding box center [259, 13] width 4 height 7
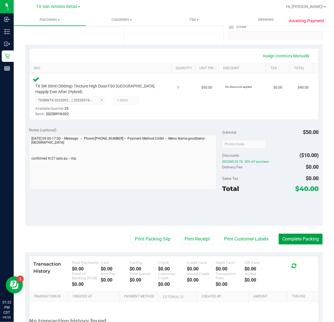
click at [300, 239] on button "Complete Packing" at bounding box center [301, 239] width 44 height 11
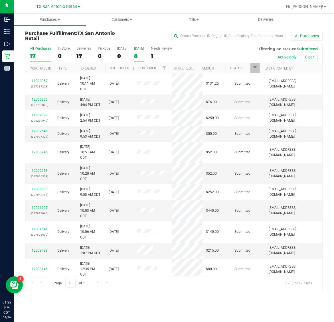
click at [141, 55] on div "8" at bounding box center [139, 56] width 10 height 7
click at [0, 0] on input "Tomorrow 8" at bounding box center [0, 0] width 0 height 0
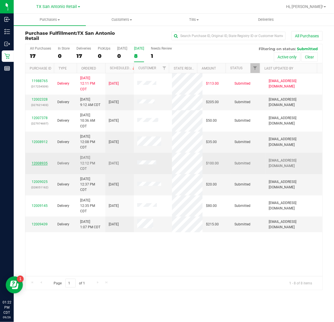
click at [42, 163] on link "12008935" at bounding box center [40, 163] width 16 height 4
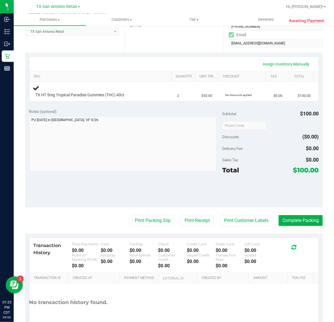
scroll to position [107, 0]
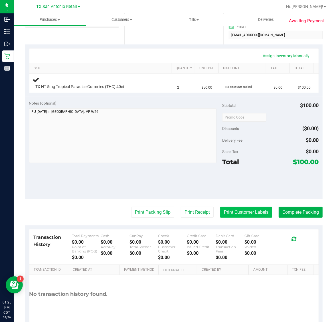
click at [244, 215] on button "Print Customer Labels" at bounding box center [246, 212] width 52 height 11
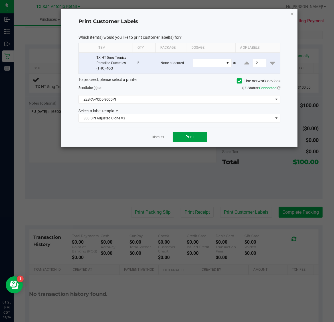
click at [187, 139] on span "Print" at bounding box center [190, 137] width 9 height 5
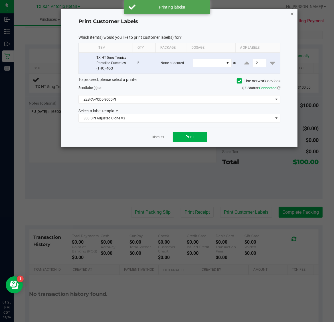
click at [292, 12] on icon "button" at bounding box center [292, 13] width 4 height 7
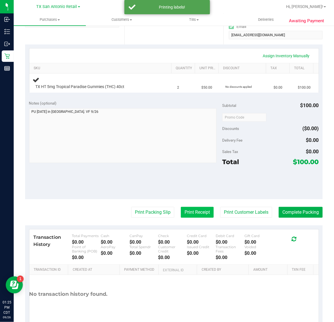
click at [195, 213] on button "Print Receipt" at bounding box center [197, 212] width 33 height 11
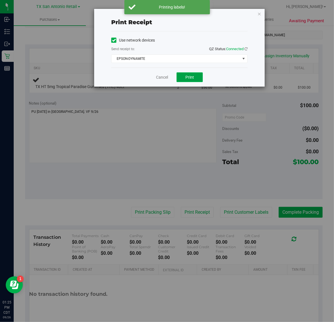
click at [196, 76] on button "Print" at bounding box center [190, 77] width 26 height 10
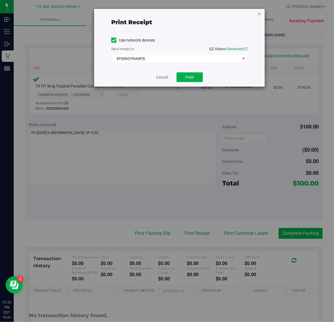
click at [259, 13] on icon "button" at bounding box center [259, 13] width 4 height 7
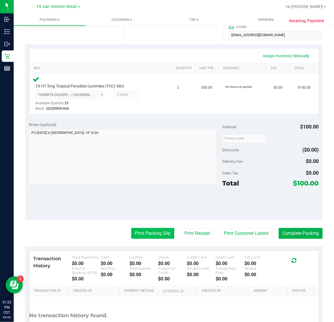
click at [151, 231] on button "Print Packing Slip" at bounding box center [152, 233] width 43 height 11
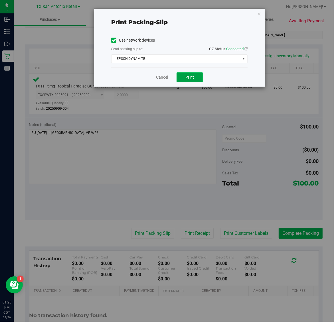
click at [198, 78] on button "Print" at bounding box center [190, 77] width 26 height 10
click at [260, 13] on icon "button" at bounding box center [259, 13] width 4 height 7
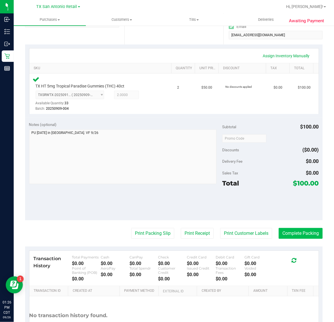
click at [294, 235] on button "Complete Packing" at bounding box center [301, 233] width 44 height 11
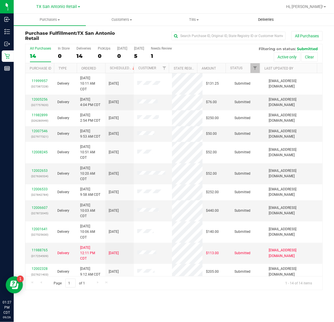
click at [270, 16] on uib-tab-heading "Deliveries" at bounding box center [266, 19] width 72 height 11
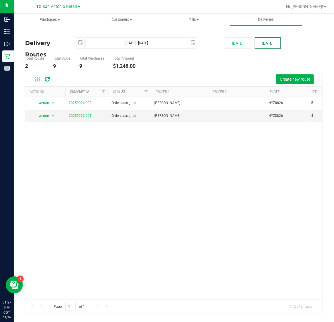
click at [264, 41] on button "[DATE]" at bounding box center [268, 42] width 26 height 11
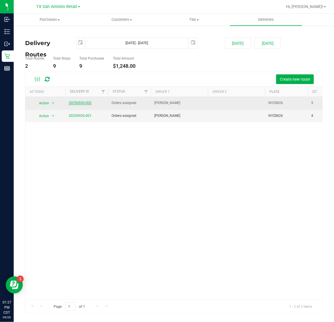
click at [81, 103] on link "20250926-002" at bounding box center [80, 103] width 23 height 4
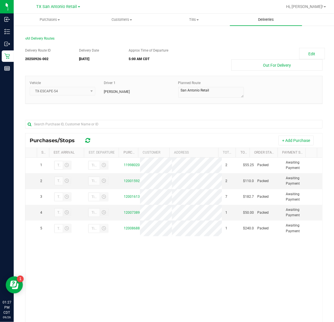
click at [266, 17] on span "Deliveries" at bounding box center [266, 19] width 31 height 5
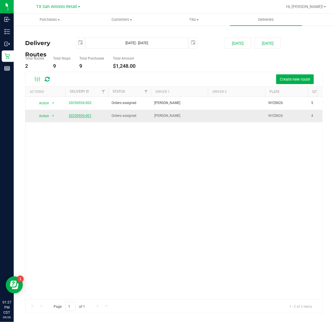
click at [78, 116] on link "20250926-001" at bounding box center [80, 116] width 23 height 4
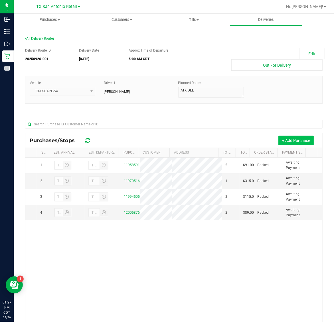
click at [290, 145] on button "+ Add Purchase" at bounding box center [295, 141] width 35 height 10
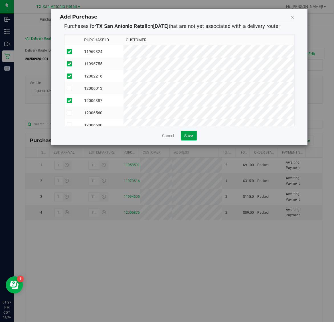
click at [186, 136] on span "Save" at bounding box center [189, 136] width 9 height 5
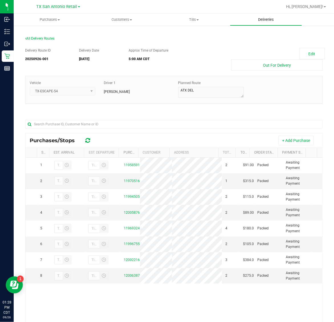
click at [270, 17] on span "Deliveries" at bounding box center [266, 19] width 31 height 5
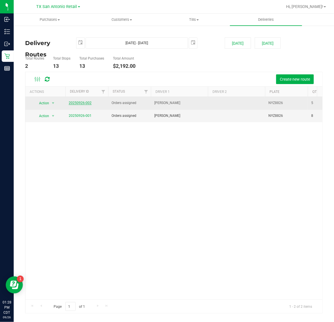
click at [82, 104] on link "20250926-002" at bounding box center [80, 103] width 23 height 4
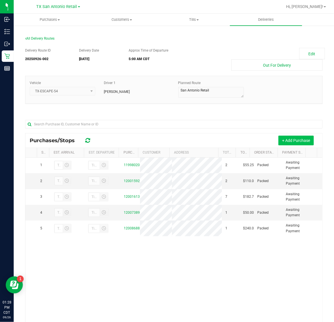
click at [282, 140] on button "+ Add Purchase" at bounding box center [295, 141] width 35 height 10
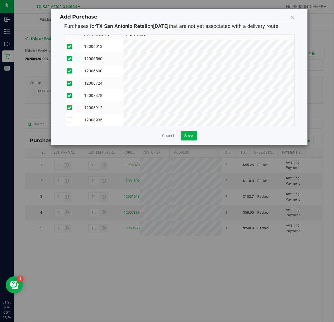
scroll to position [10, 0]
click at [189, 133] on button "Save" at bounding box center [189, 136] width 16 height 10
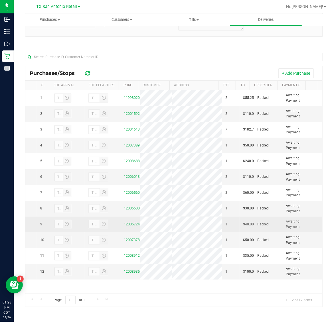
scroll to position [19, 0]
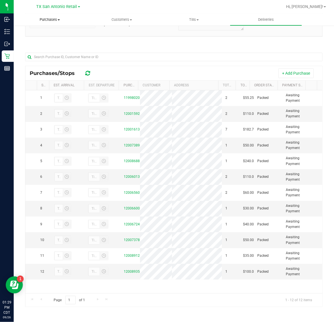
click at [47, 20] on span "Purchases" at bounding box center [50, 19] width 72 height 5
click at [53, 42] on li "Fulfillment" at bounding box center [50, 41] width 72 height 7
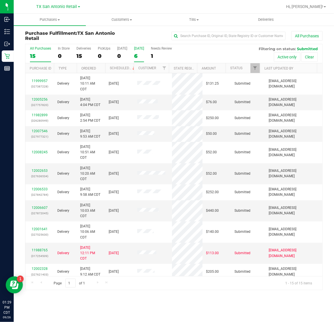
click at [138, 54] on div "6" at bounding box center [139, 56] width 10 height 7
click at [0, 0] on input "Tomorrow 6" at bounding box center [0, 0] width 0 height 0
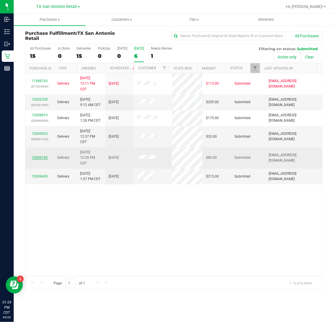
click at [41, 159] on link "12009145" at bounding box center [40, 158] width 16 height 4
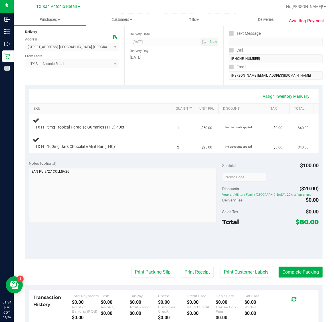
scroll to position [71, 0]
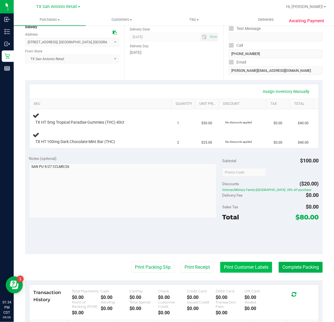
click at [249, 265] on button "Print Customer Labels" at bounding box center [246, 267] width 52 height 11
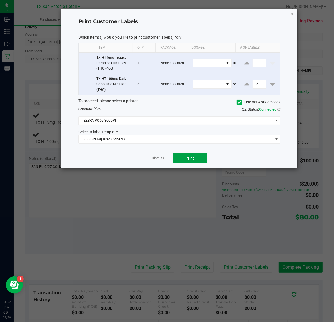
click at [196, 159] on button "Print" at bounding box center [190, 158] width 34 height 10
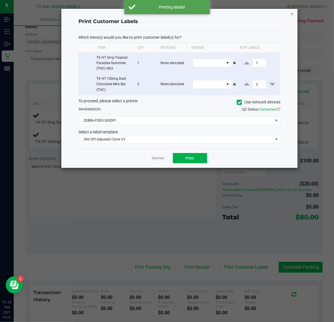
click at [294, 14] on icon "button" at bounding box center [292, 13] width 4 height 7
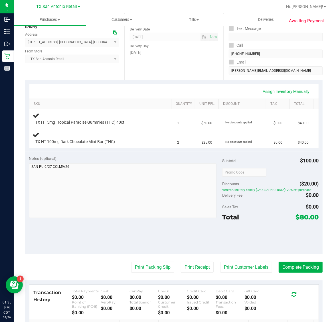
click at [63, 255] on purchase-details "Back Edit Purchase Cancel Purchase View Profile # 12009145 Submitted Needs revi…" at bounding box center [174, 175] width 298 height 432
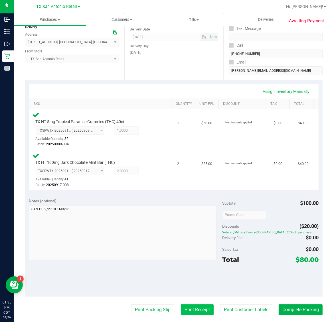
click at [195, 312] on button "Print Receipt" at bounding box center [197, 310] width 33 height 11
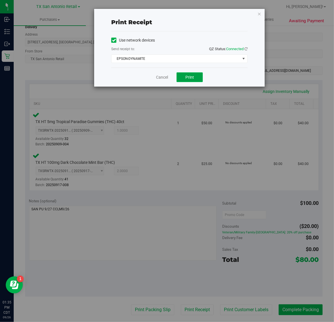
click at [187, 78] on span "Print" at bounding box center [189, 77] width 9 height 5
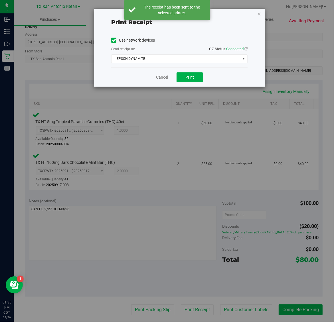
click at [259, 15] on icon "button" at bounding box center [259, 13] width 4 height 7
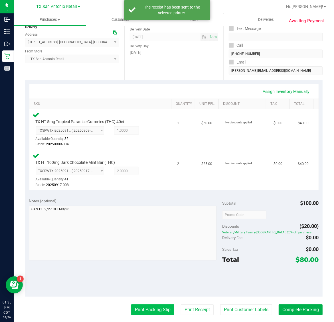
click at [142, 307] on button "Print Packing Slip" at bounding box center [152, 310] width 43 height 11
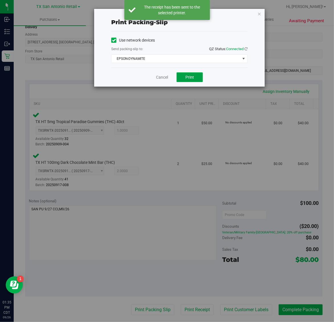
click at [201, 78] on button "Print" at bounding box center [190, 77] width 26 height 10
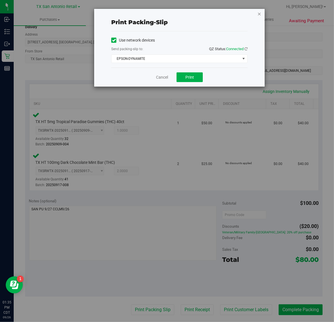
click at [260, 13] on icon "button" at bounding box center [259, 13] width 4 height 7
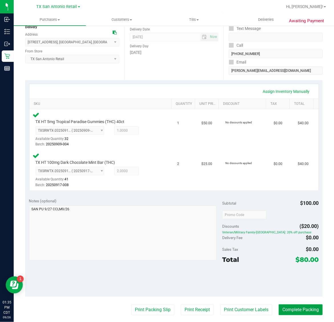
click at [297, 306] on button "Complete Packing" at bounding box center [301, 310] width 44 height 11
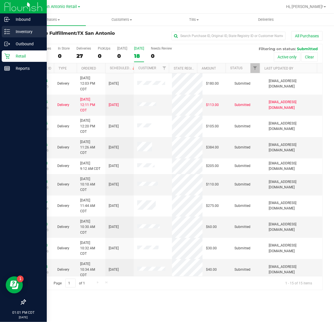
click at [20, 33] on p "Inventory" at bounding box center [27, 31] width 34 height 7
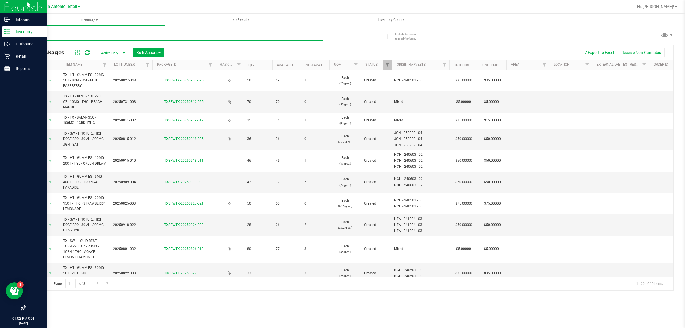
click at [203, 34] on input "text" at bounding box center [174, 36] width 298 height 9
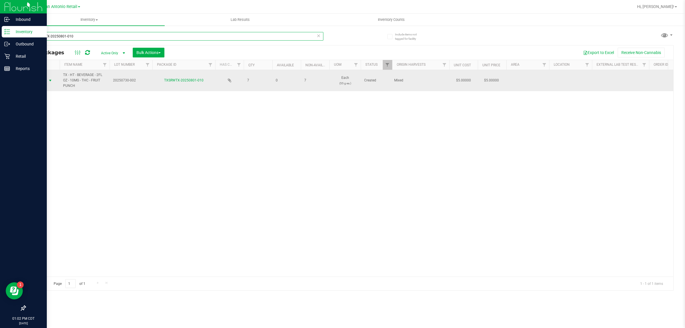
type input "TXSRWTX-20250801-010"
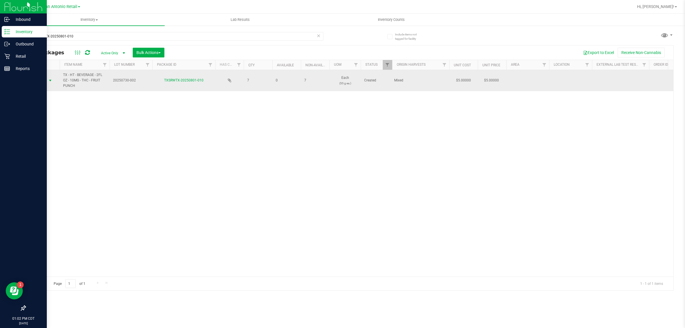
click at [46, 82] on span "Action" at bounding box center [38, 80] width 15 height 8
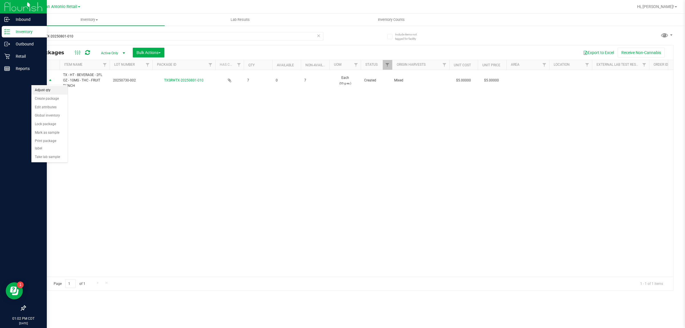
click at [49, 92] on li "Adjust qty" at bounding box center [49, 90] width 36 height 9
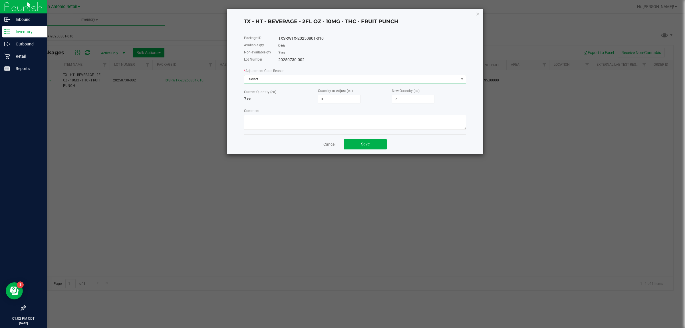
click at [315, 78] on span "Select" at bounding box center [351, 79] width 214 height 8
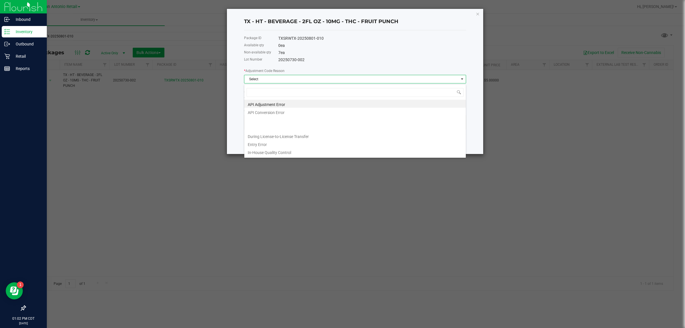
scroll to position [9, 222]
click at [288, 143] on li "Entry Error" at bounding box center [354, 144] width 221 height 8
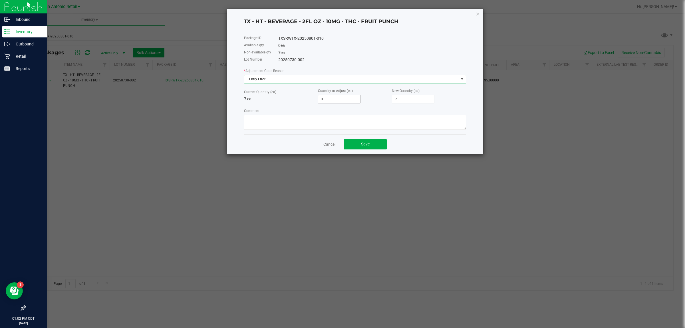
click at [330, 99] on input "0" at bounding box center [339, 99] width 42 height 8
type input "3"
type input "10"
type input "3"
click at [325, 123] on textarea "Comment" at bounding box center [355, 122] width 222 height 15
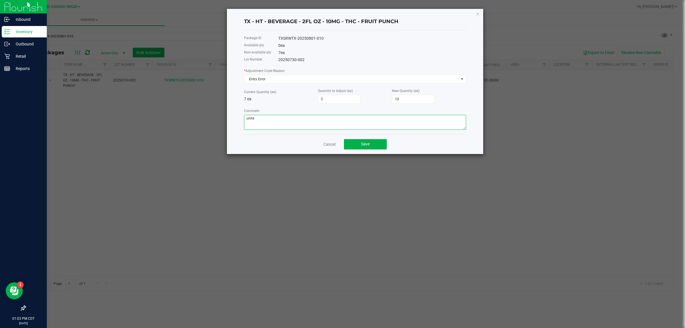
click at [310, 123] on textarea "Comment" at bounding box center [355, 122] width 222 height 15
type textarea "units miscounted, adding units to inventory."
click at [334, 145] on button "Save" at bounding box center [365, 144] width 43 height 10
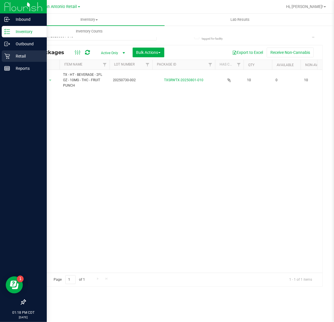
click at [15, 56] on p "Retail" at bounding box center [27, 56] width 34 height 7
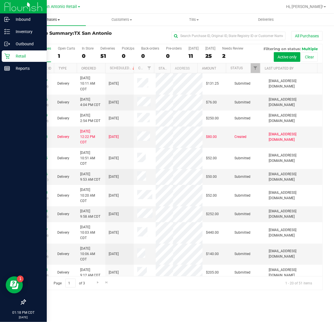
click at [52, 24] on uib-tab-heading "Purchases Summary of purchases Fulfillment All purchases" at bounding box center [50, 20] width 72 height 12
click at [56, 39] on li "Fulfillment" at bounding box center [50, 41] width 72 height 7
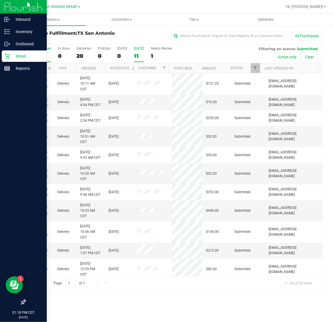
click at [138, 53] on div "11" at bounding box center [139, 56] width 10 height 7
click at [0, 0] on input "[DATE] 11" at bounding box center [0, 0] width 0 height 0
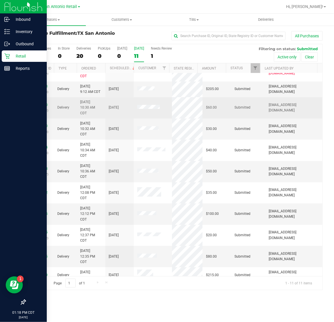
scroll to position [20, 0]
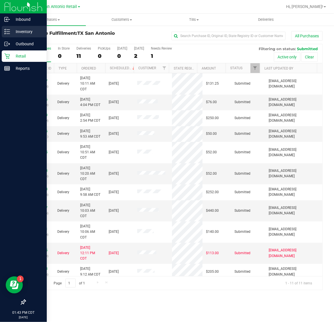
click at [23, 32] on p "Inventory" at bounding box center [27, 31] width 34 height 7
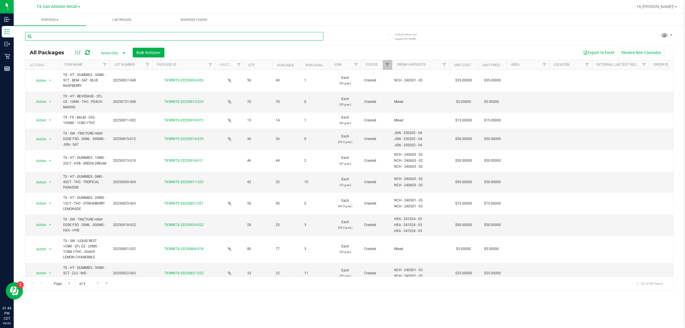
click at [245, 33] on input "text" at bounding box center [174, 36] width 298 height 9
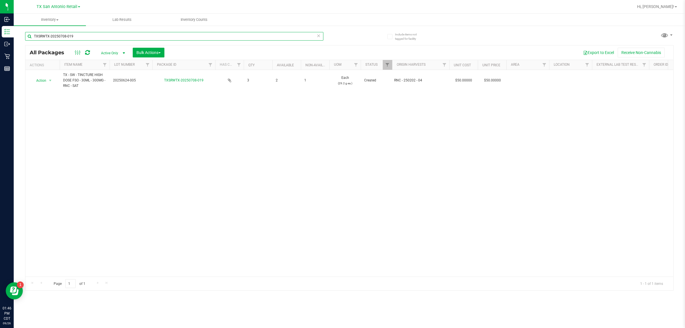
click at [147, 38] on input "TXSRWTX-20250708-019" at bounding box center [174, 36] width 298 height 9
type input "T"
type input "TXSRWTX-20250918-032"
